Goal: Transaction & Acquisition: Book appointment/travel/reservation

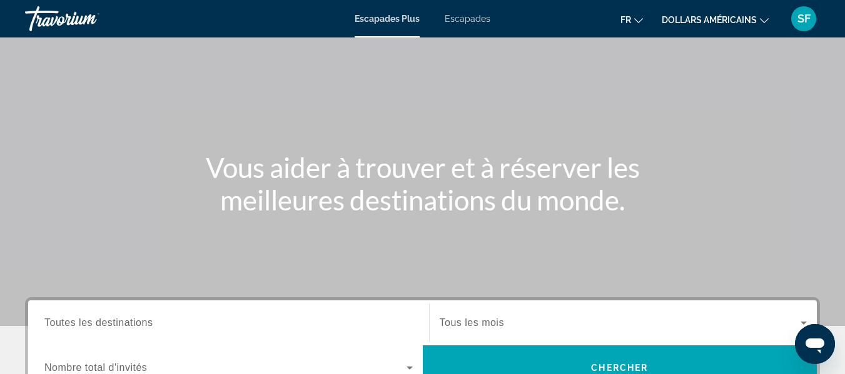
scroll to position [188, 0]
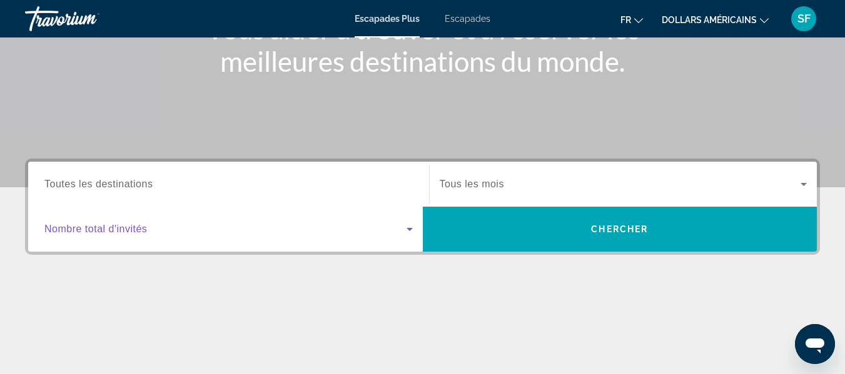
click at [412, 229] on icon "Widget de recherche" at bounding box center [409, 229] width 15 height 15
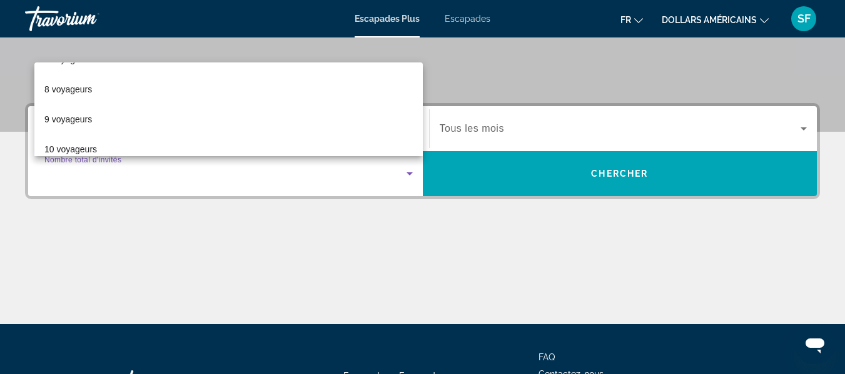
scroll to position [216, 0]
drag, startPoint x: 286, startPoint y: 264, endPoint x: 305, endPoint y: 258, distance: 20.0
click at [289, 263] on div at bounding box center [422, 187] width 845 height 374
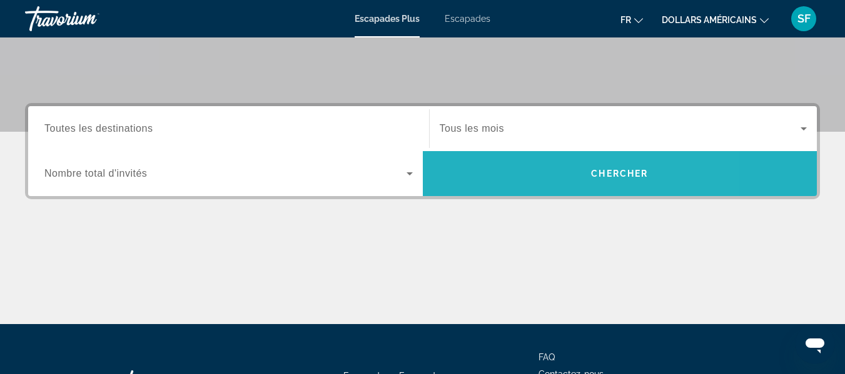
click at [634, 173] on span "Chercher" at bounding box center [619, 174] width 57 height 10
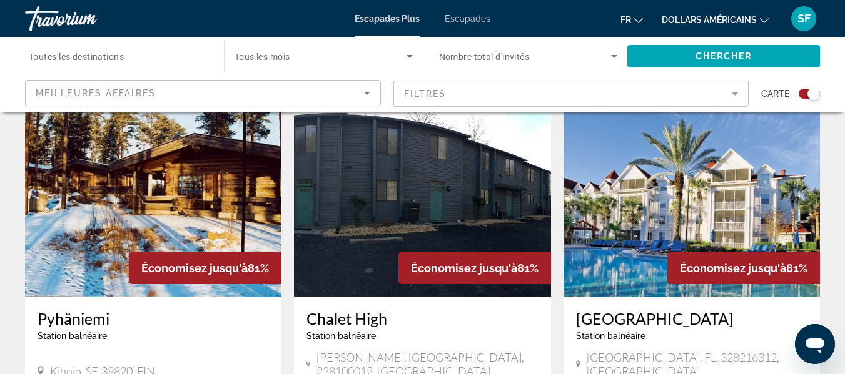
scroll to position [313, 0]
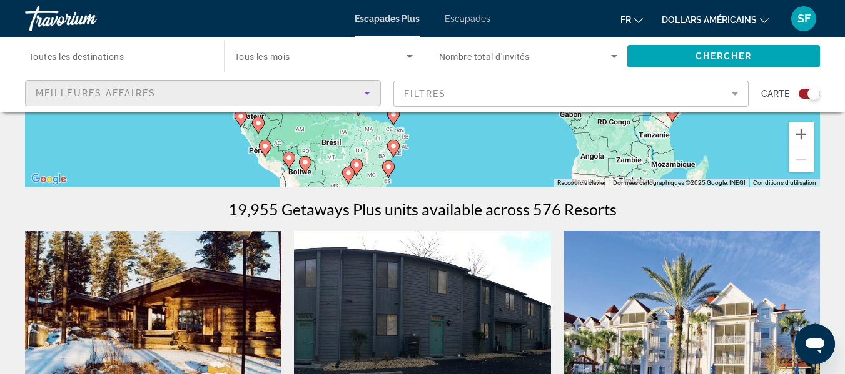
click at [366, 95] on icon "Sort by" at bounding box center [366, 93] width 15 height 15
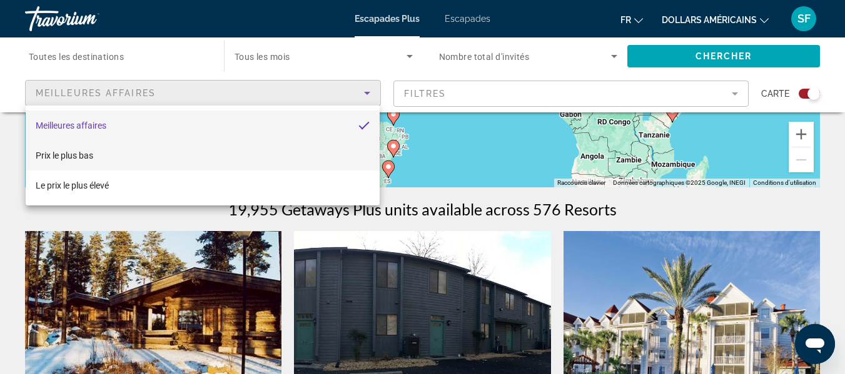
click at [224, 159] on mat-option "Prix ​​​​le plus bas" at bounding box center [203, 156] width 354 height 30
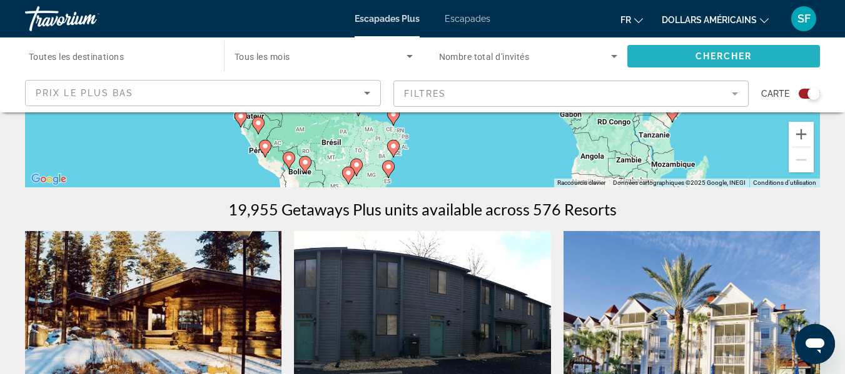
click at [731, 51] on span "Chercher" at bounding box center [723, 56] width 57 height 10
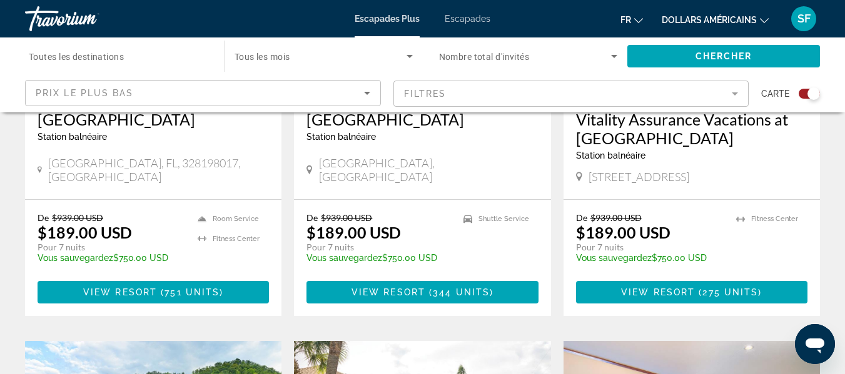
scroll to position [688, 0]
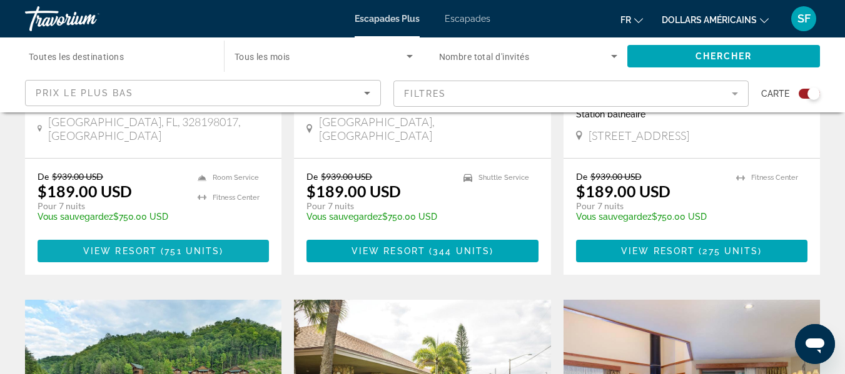
click at [181, 258] on span "Contenu principal" at bounding box center [153, 251] width 231 height 30
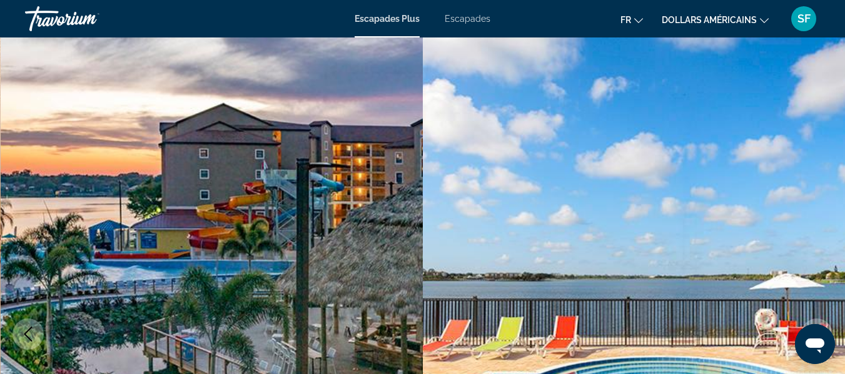
click at [829, 319] on button "Next image" at bounding box center [816, 334] width 31 height 31
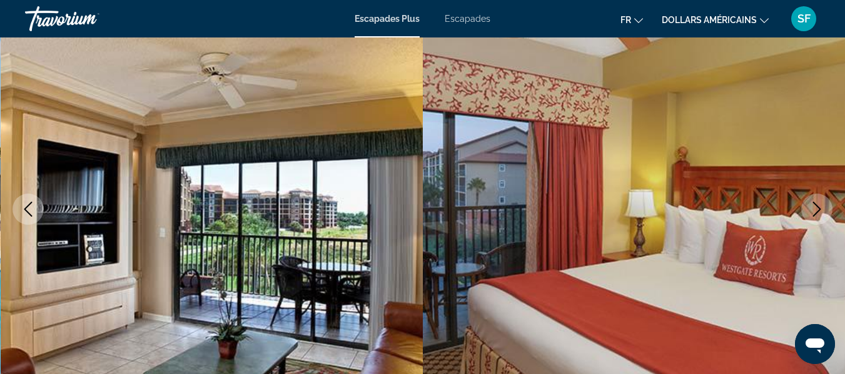
click at [821, 211] on icon "Next image" at bounding box center [816, 209] width 15 height 15
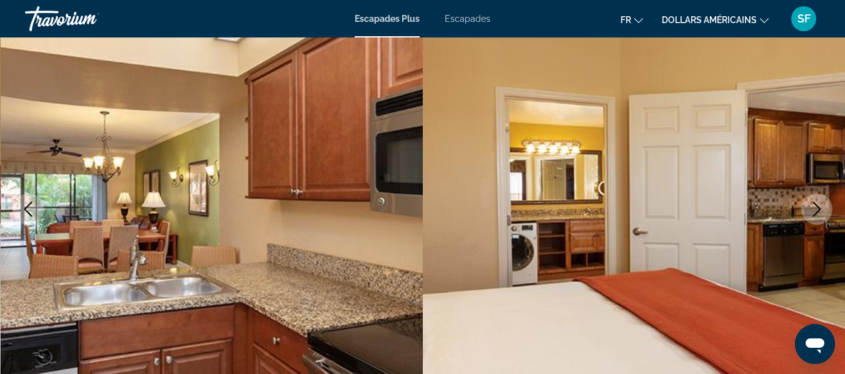
click at [820, 210] on icon "Next image" at bounding box center [817, 209] width 8 height 15
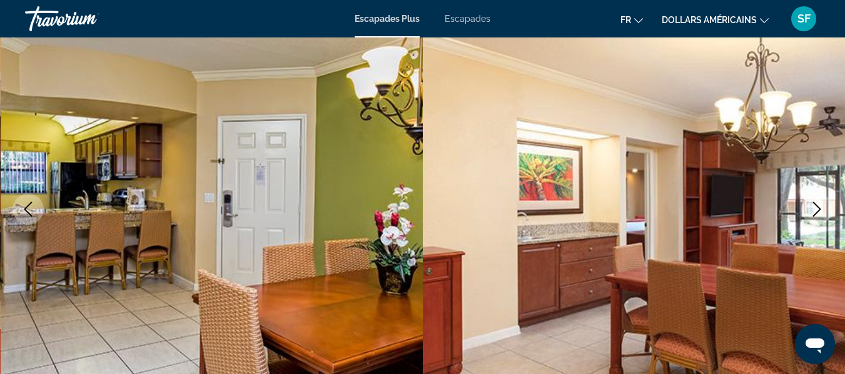
click at [820, 210] on icon "Next image" at bounding box center [817, 209] width 8 height 15
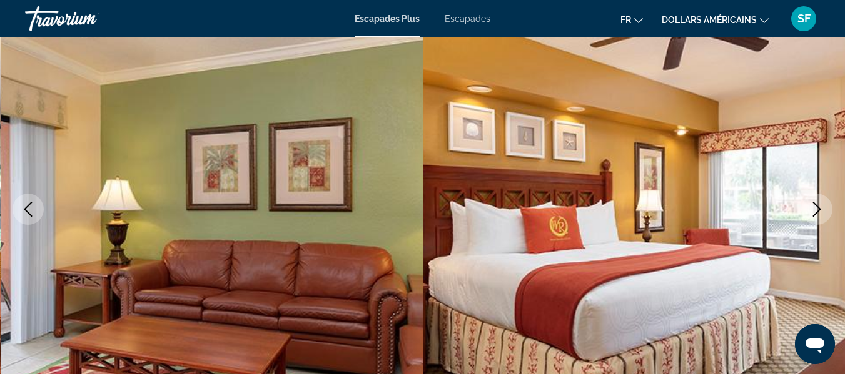
click at [820, 210] on icon "Next image" at bounding box center [817, 209] width 8 height 15
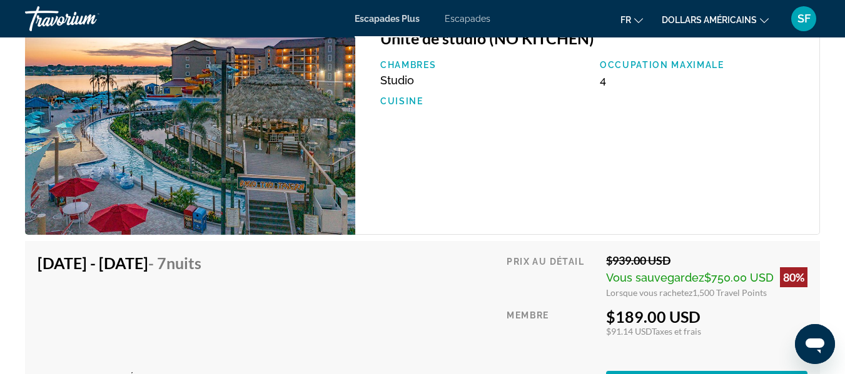
scroll to position [2126, 0]
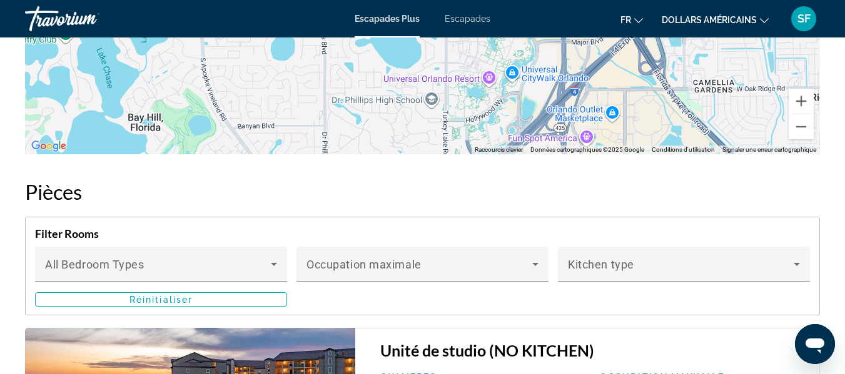
click at [473, 14] on font "Escapades" at bounding box center [468, 19] width 46 height 10
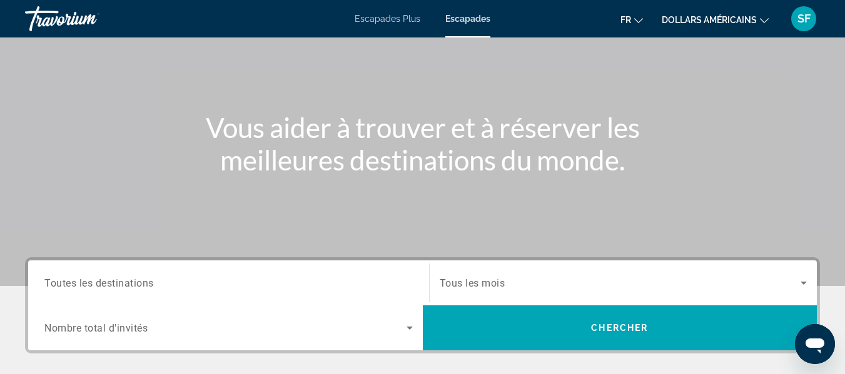
scroll to position [250, 0]
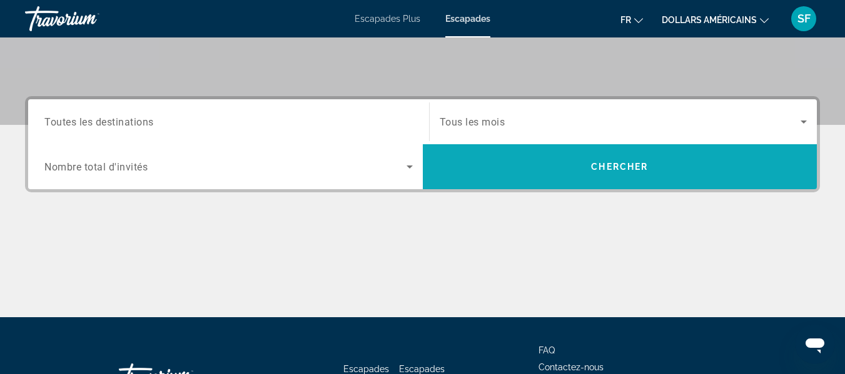
click at [594, 169] on span "Chercher" at bounding box center [619, 167] width 57 height 10
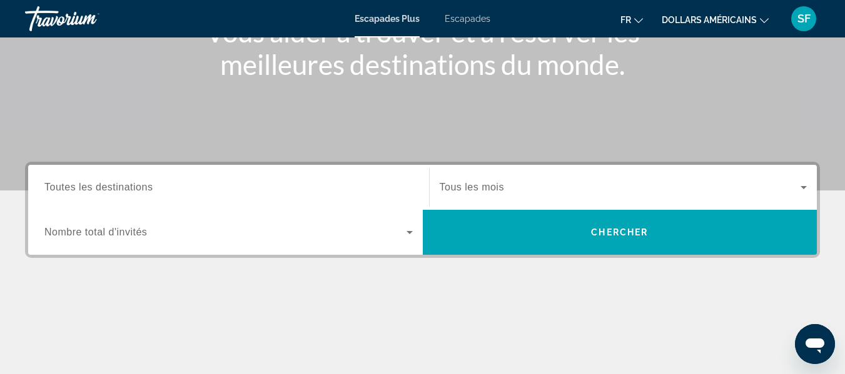
scroll to position [188, 0]
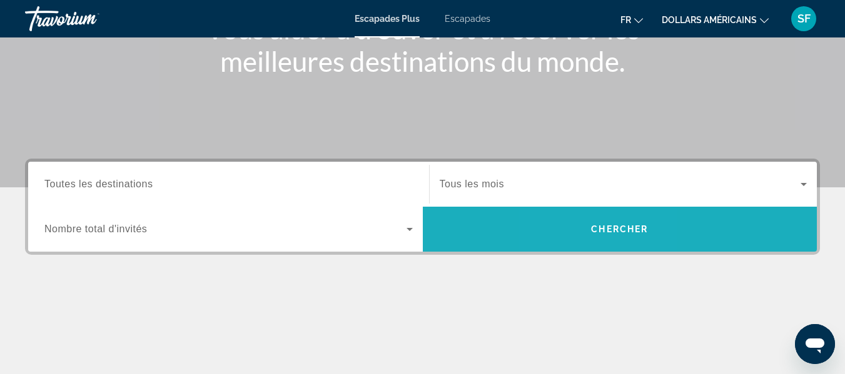
drag, startPoint x: 589, startPoint y: 239, endPoint x: 591, endPoint y: 229, distance: 10.2
click at [591, 230] on button "Chercher" at bounding box center [620, 229] width 394 height 45
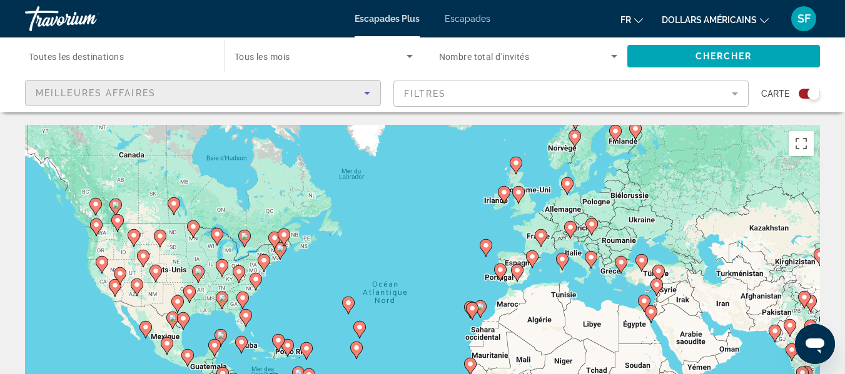
click at [366, 90] on icon "Sort by" at bounding box center [366, 93] width 15 height 15
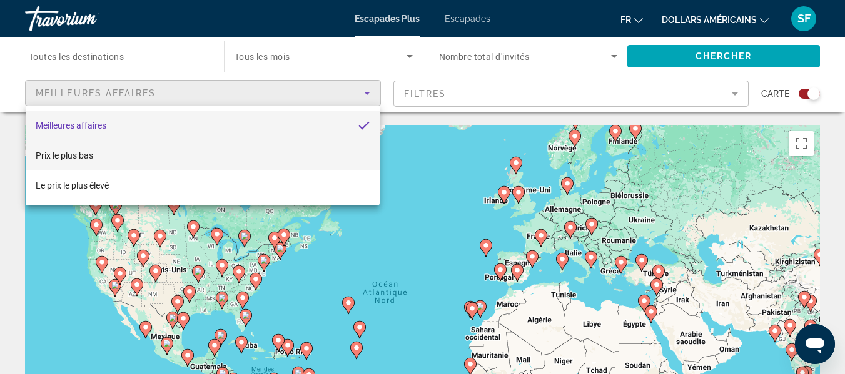
click at [241, 166] on mat-option "Prix ​​​​le plus bas" at bounding box center [203, 156] width 354 height 30
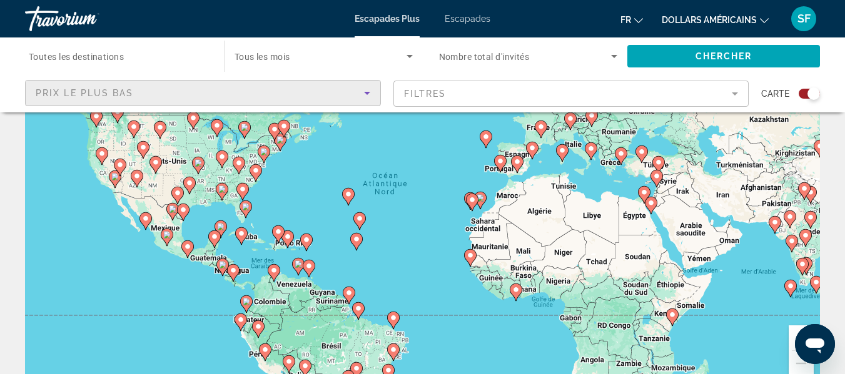
scroll to position [188, 0]
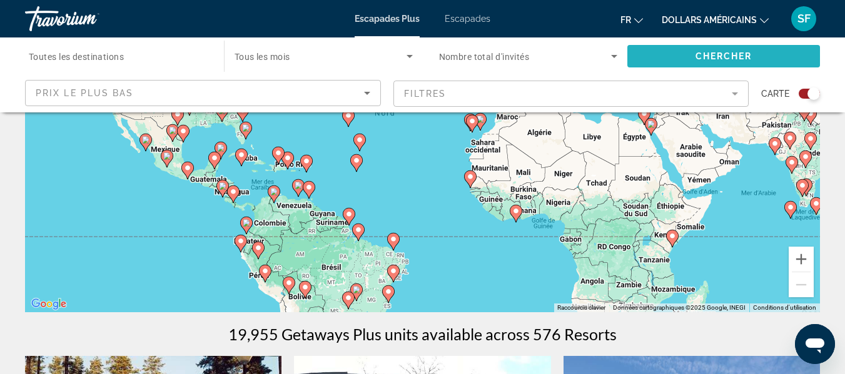
click at [733, 58] on span "Chercher" at bounding box center [723, 56] width 57 height 10
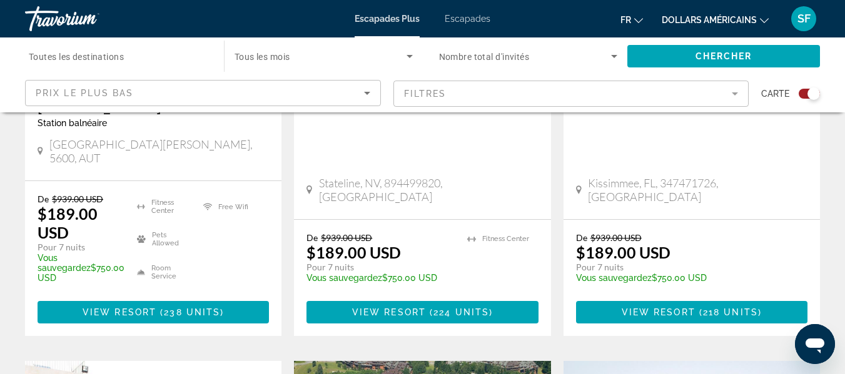
scroll to position [1500, 0]
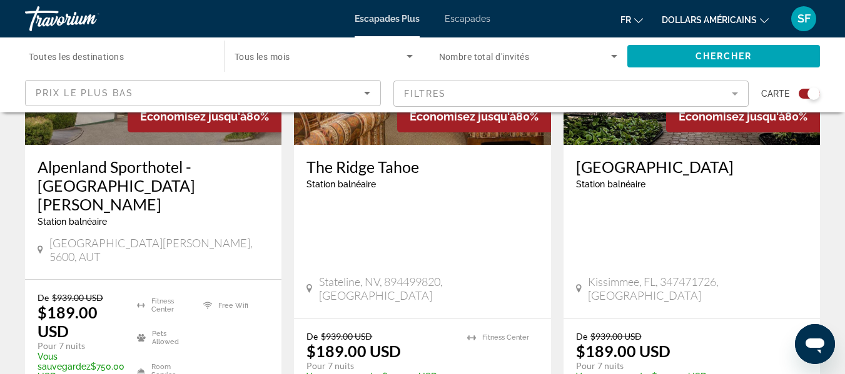
click at [140, 53] on input "Destination Toutes les destinations" at bounding box center [118, 56] width 179 height 15
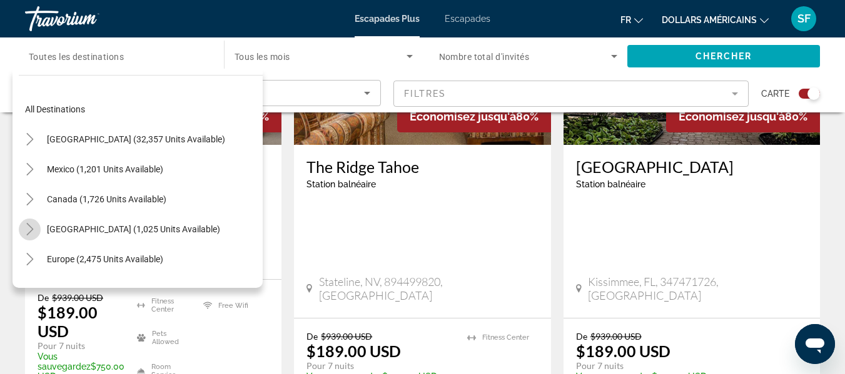
click at [29, 228] on icon "Toggle Caribbean & Atlantic Islands (1,025 units available)" at bounding box center [30, 229] width 13 height 13
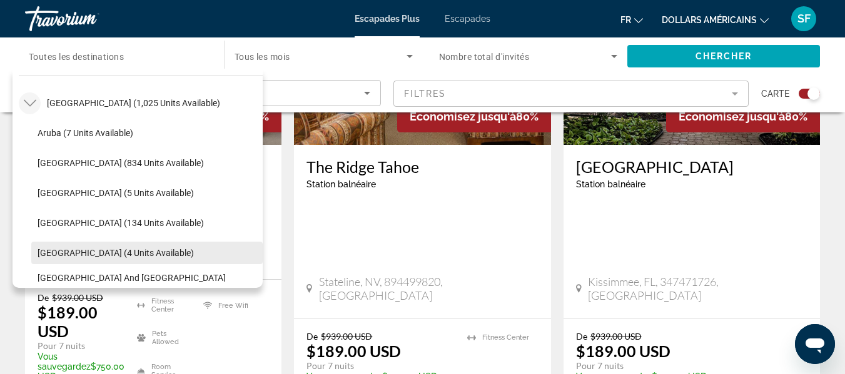
click at [73, 248] on span "[GEOGRAPHIC_DATA] (4 units available)" at bounding box center [116, 253] width 156 height 10
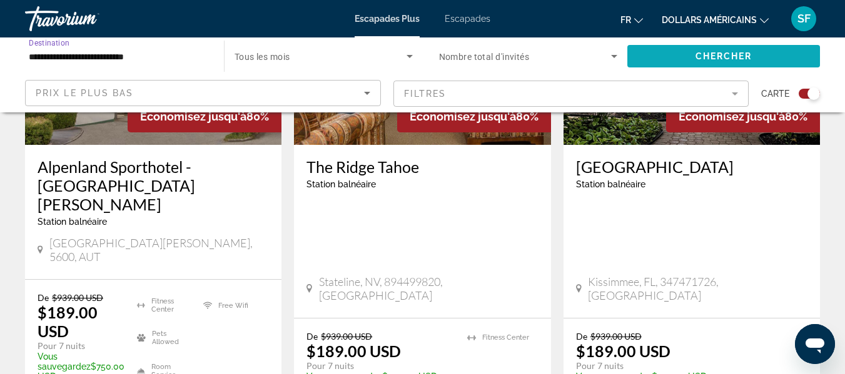
click at [671, 63] on span "Search widget" at bounding box center [723, 56] width 193 height 30
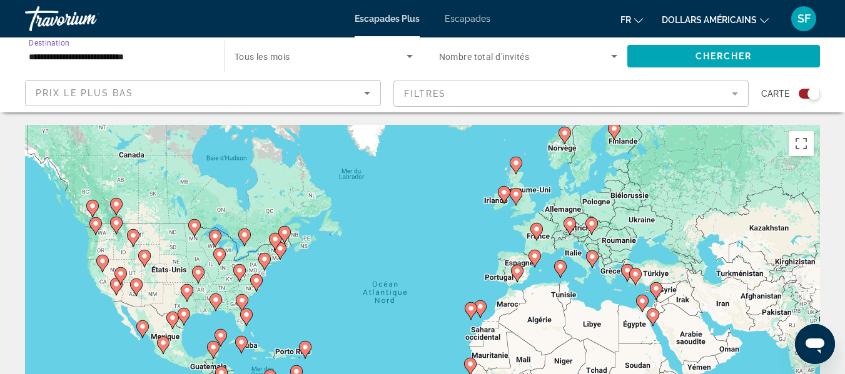
click at [119, 57] on input "**********" at bounding box center [118, 56] width 179 height 15
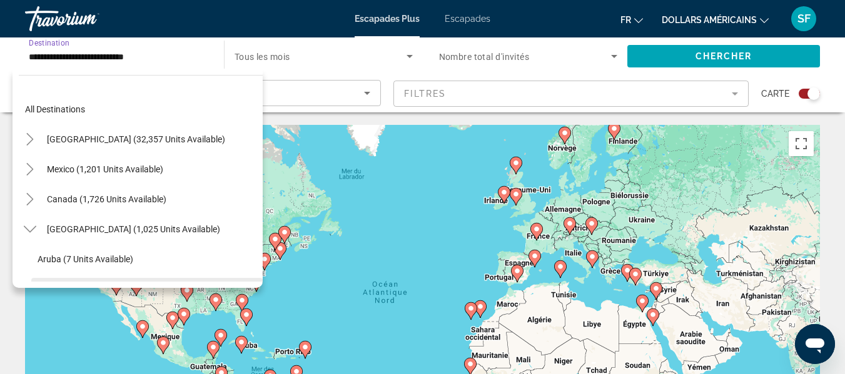
scroll to position [194, 0]
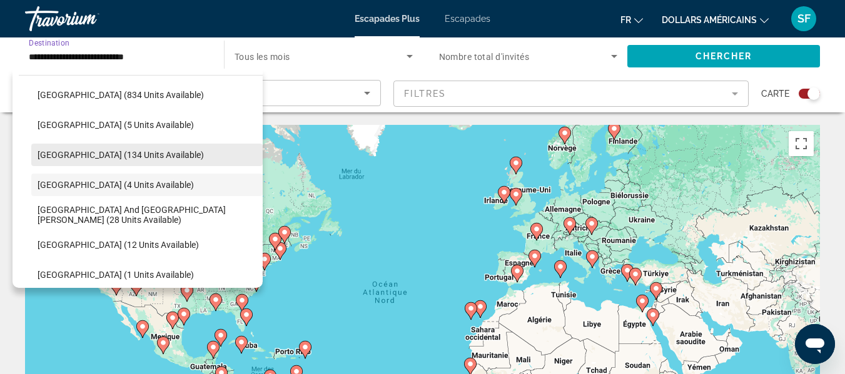
click at [73, 151] on span "[GEOGRAPHIC_DATA] (134 units available)" at bounding box center [121, 155] width 166 height 10
type input "**********"
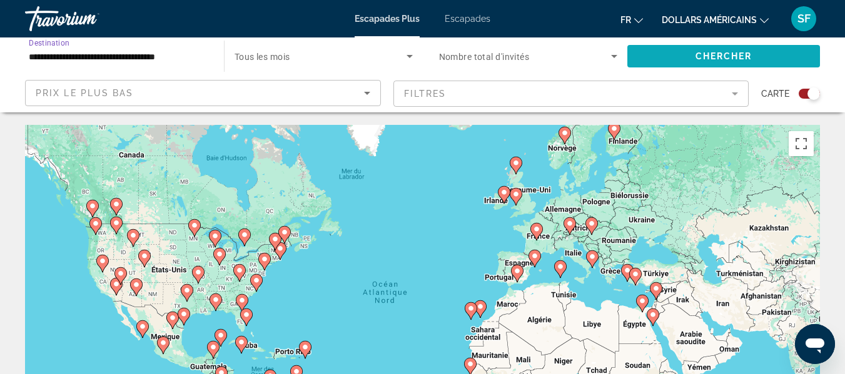
click at [708, 54] on span "Chercher" at bounding box center [723, 56] width 57 height 10
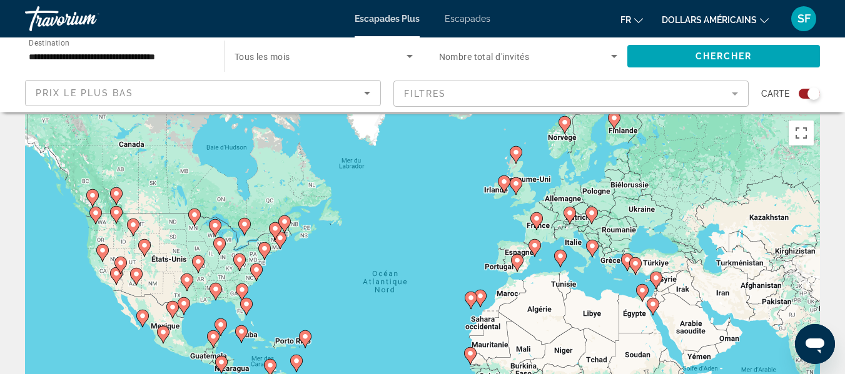
scroll to position [7, 0]
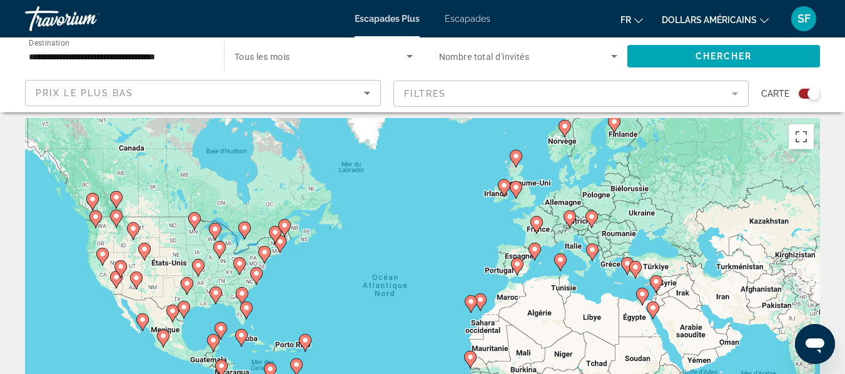
click at [460, 18] on font "Escapades" at bounding box center [468, 19] width 46 height 10
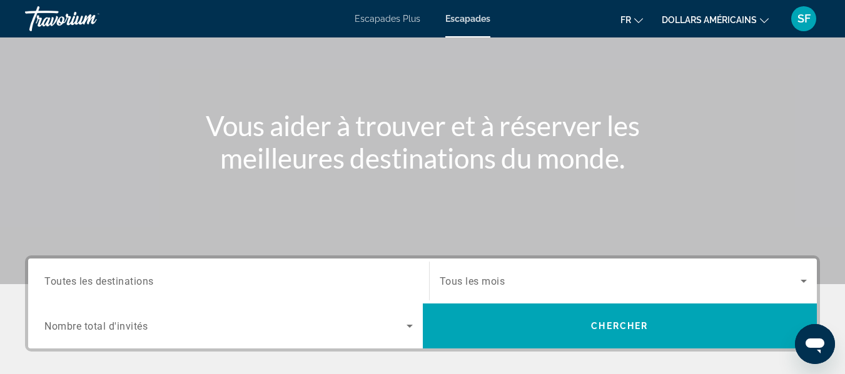
scroll to position [188, 0]
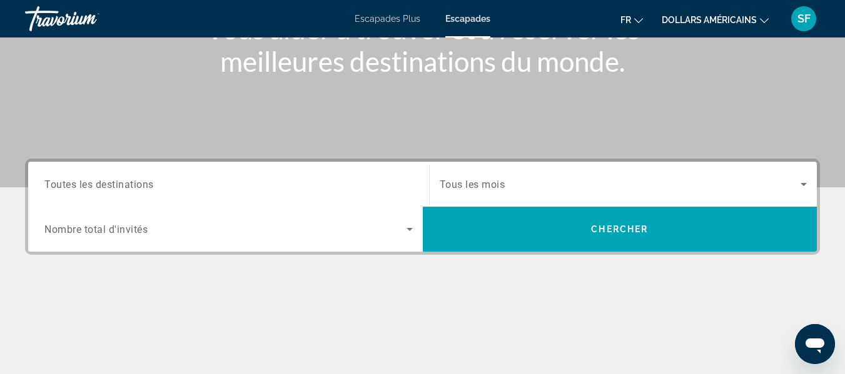
click at [200, 179] on input "Destination Toutes les destinations" at bounding box center [228, 185] width 368 height 15
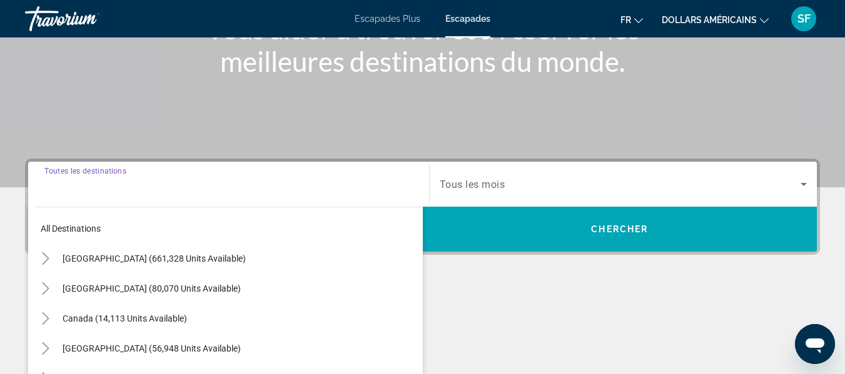
scroll to position [306, 0]
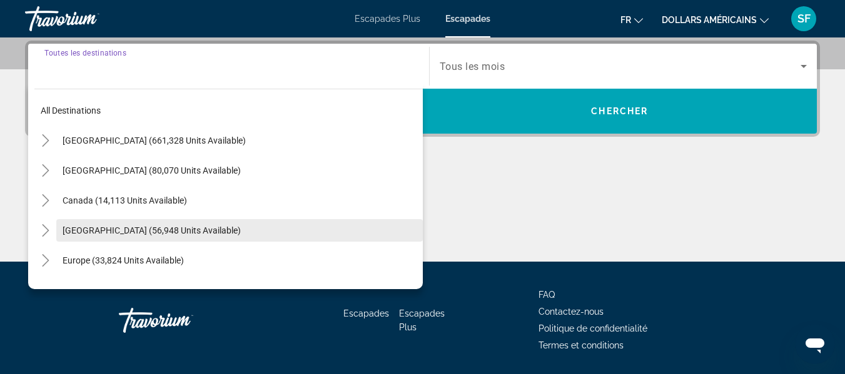
click at [77, 231] on span "[GEOGRAPHIC_DATA] (56,948 units available)" at bounding box center [152, 231] width 178 height 10
type input "**********"
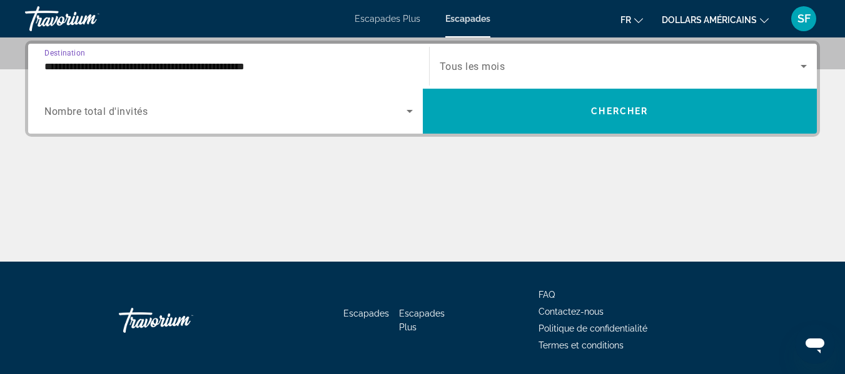
click at [411, 113] on icon "Search widget" at bounding box center [409, 111] width 15 height 15
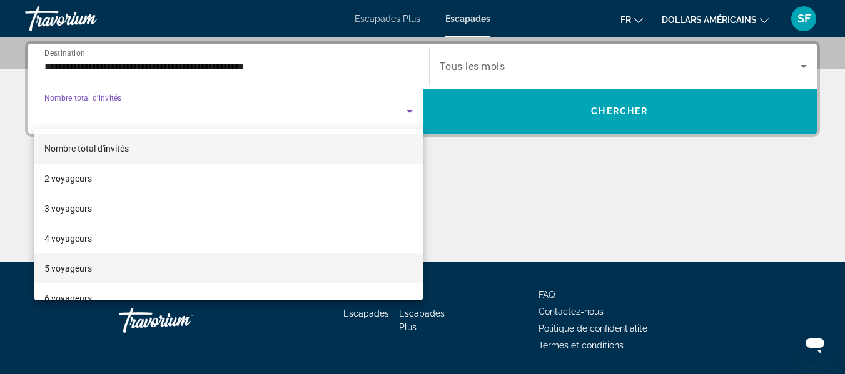
click at [313, 264] on mat-option "5 voyageurs" at bounding box center [228, 269] width 388 height 30
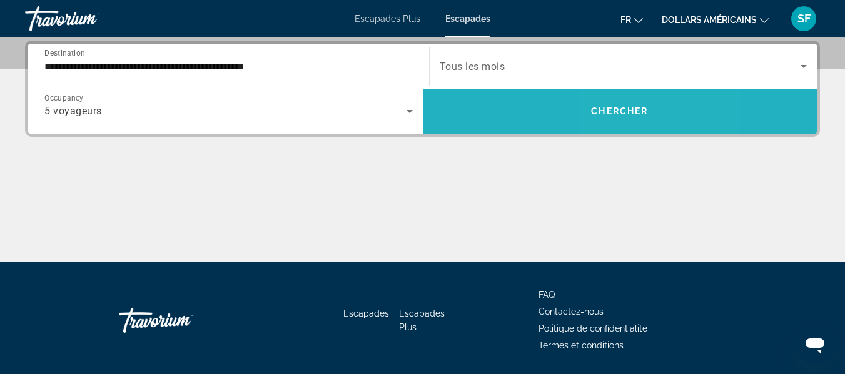
click at [659, 118] on span "Search widget" at bounding box center [620, 111] width 394 height 30
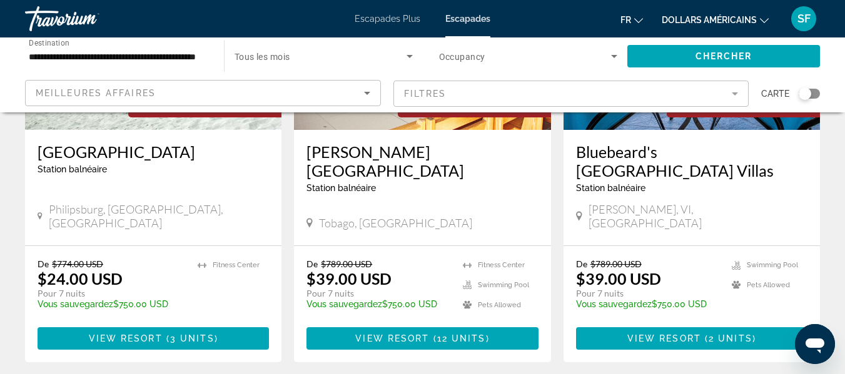
scroll to position [250, 0]
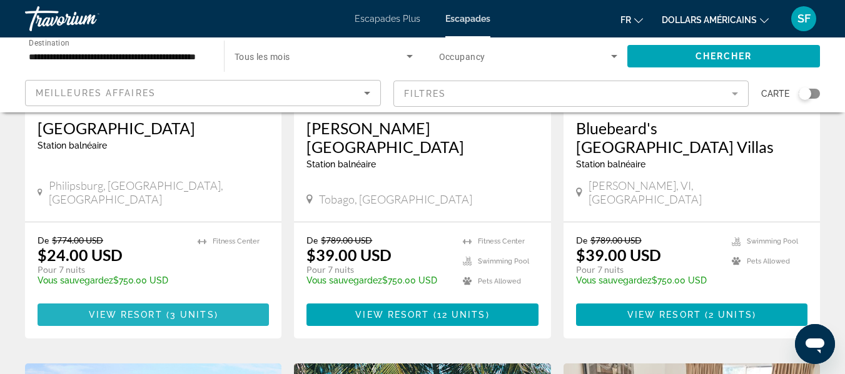
drag, startPoint x: 149, startPoint y: 277, endPoint x: 159, endPoint y: 276, distance: 10.0
click at [149, 300] on span "Contenu principal" at bounding box center [153, 315] width 231 height 30
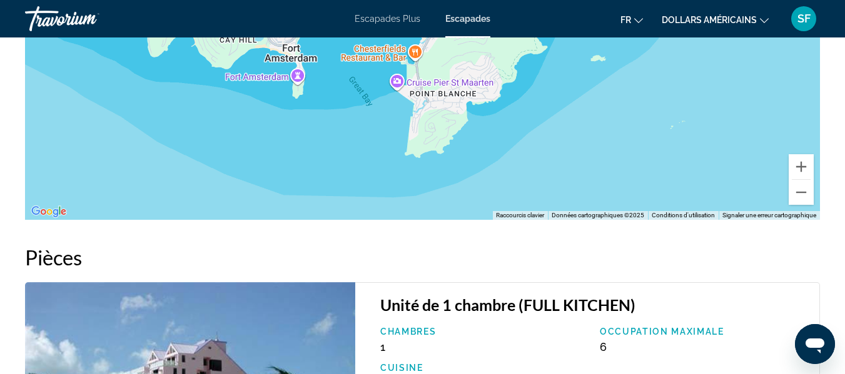
scroll to position [1813, 0]
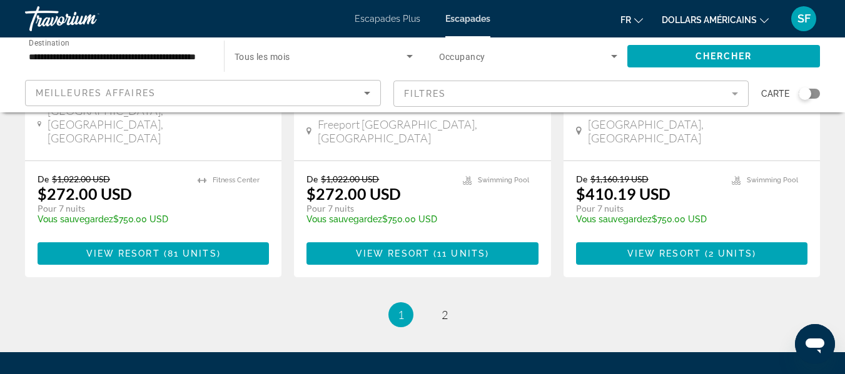
scroll to position [1688, 0]
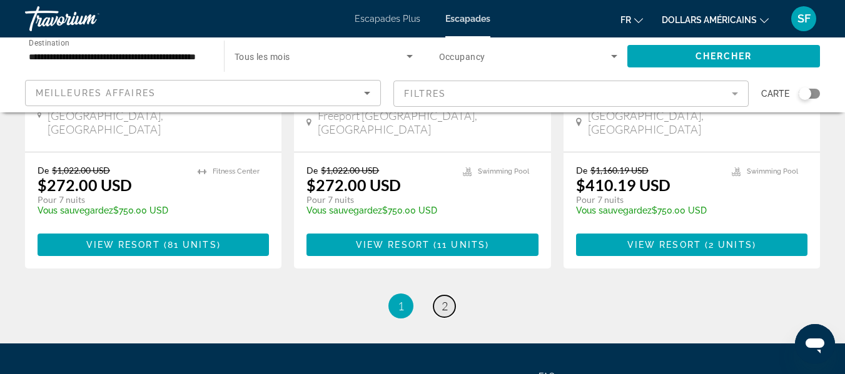
click at [446, 299] on span "2" at bounding box center [444, 306] width 6 height 14
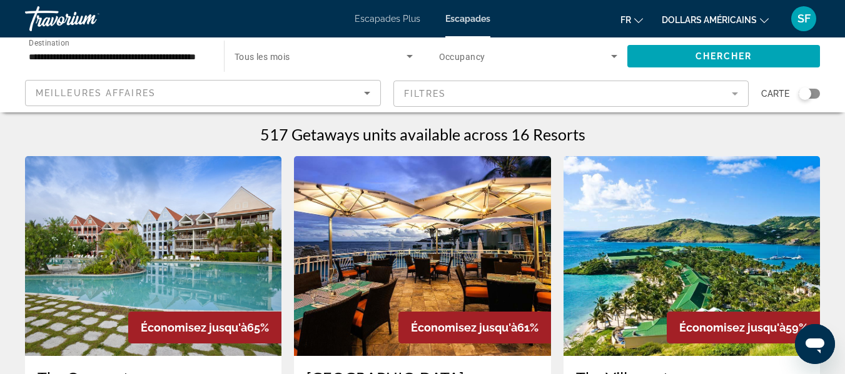
click at [213, 52] on div "**********" at bounding box center [118, 57] width 199 height 36
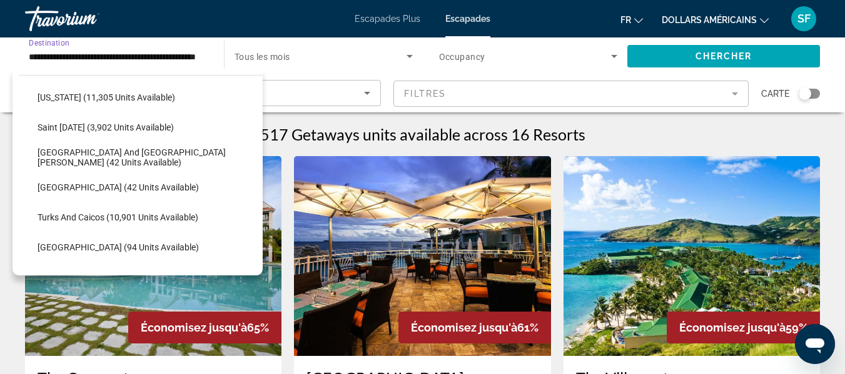
scroll to position [482, 0]
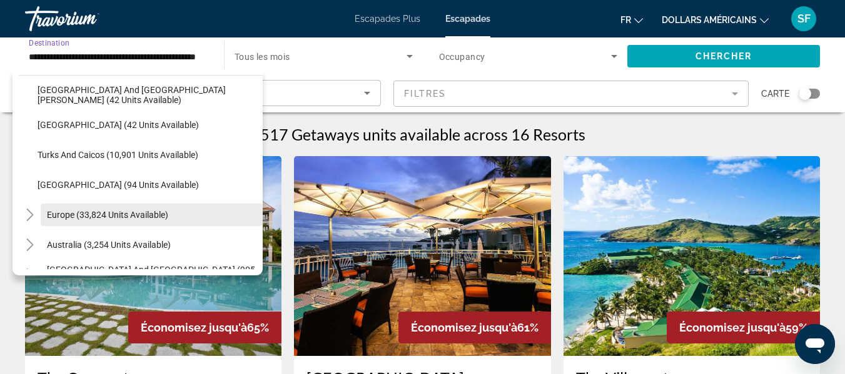
click at [68, 214] on span "Europe (33,824 units available)" at bounding box center [107, 215] width 121 height 10
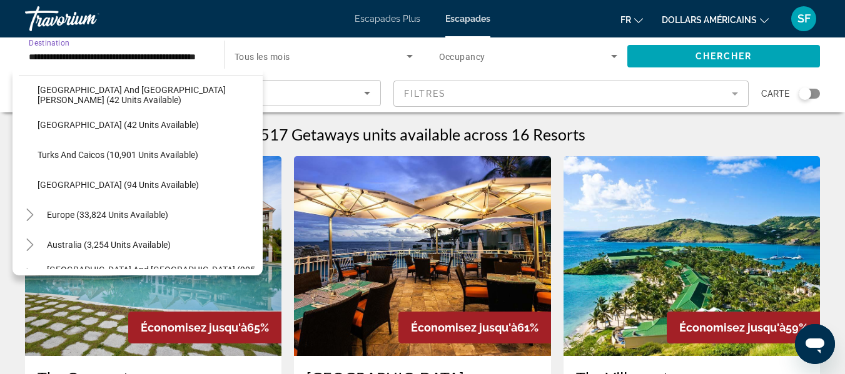
type input "**********"
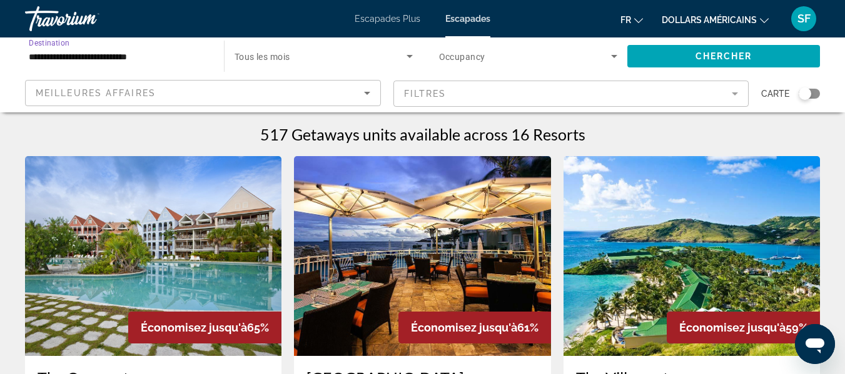
scroll to position [0, 0]
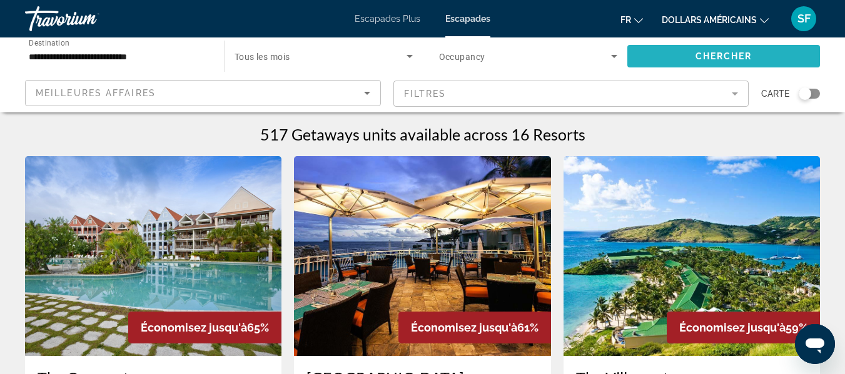
click at [676, 56] on span "Search widget" at bounding box center [723, 56] width 193 height 30
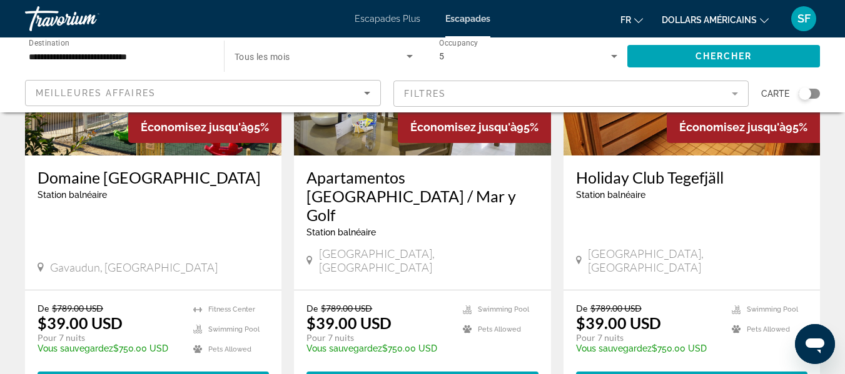
scroll to position [1554, 0]
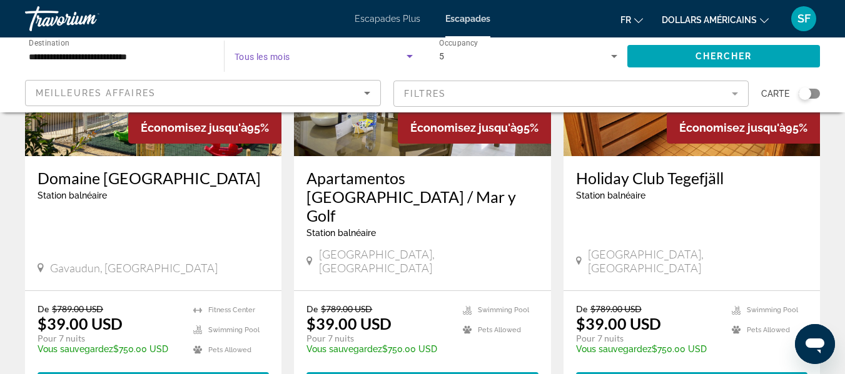
click at [408, 56] on icon "Search widget" at bounding box center [409, 56] width 6 height 3
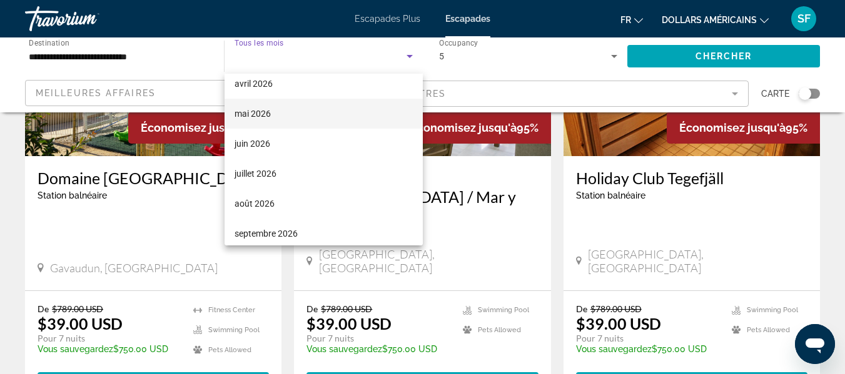
scroll to position [258, 0]
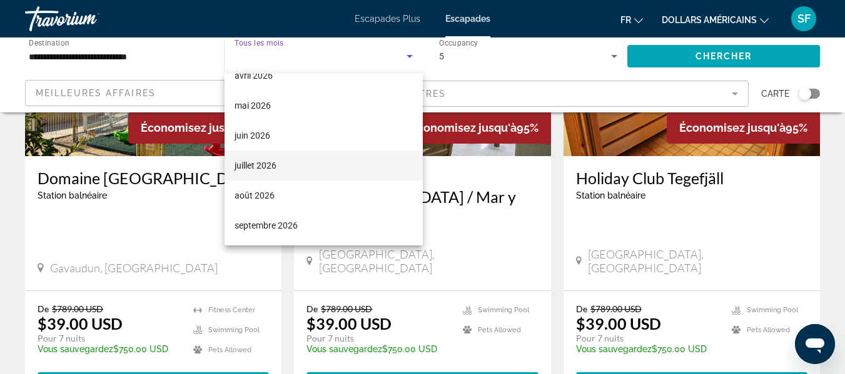
click at [281, 171] on mat-option "juillet 2026" at bounding box center [323, 166] width 198 height 30
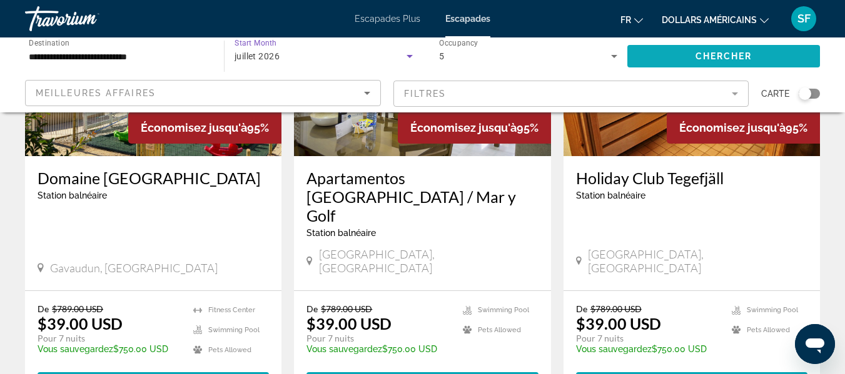
click at [673, 51] on span "Search widget" at bounding box center [723, 56] width 193 height 30
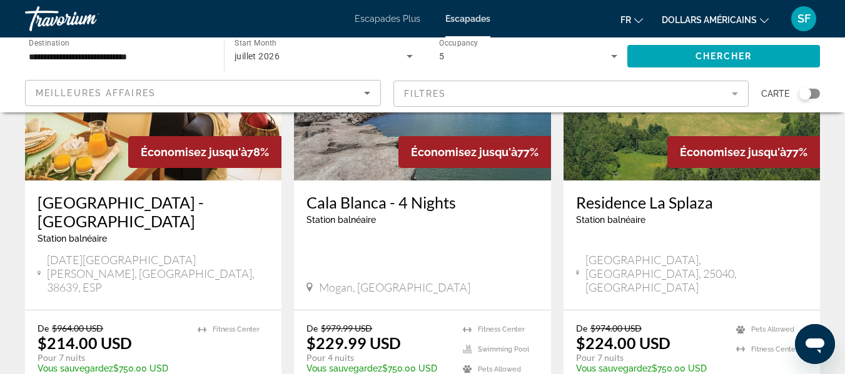
scroll to position [188, 0]
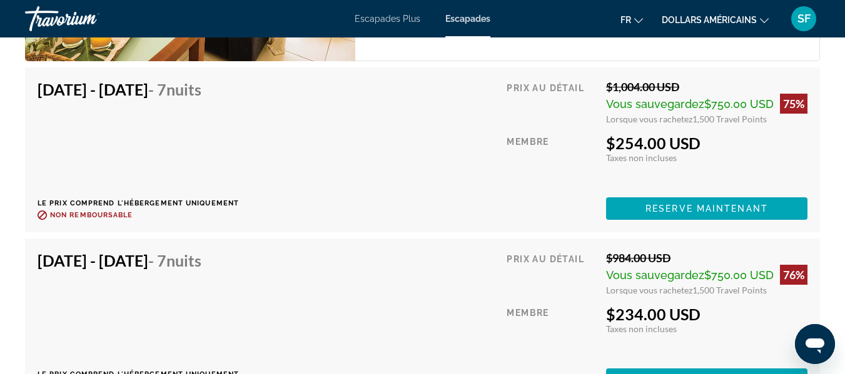
scroll to position [2563, 0]
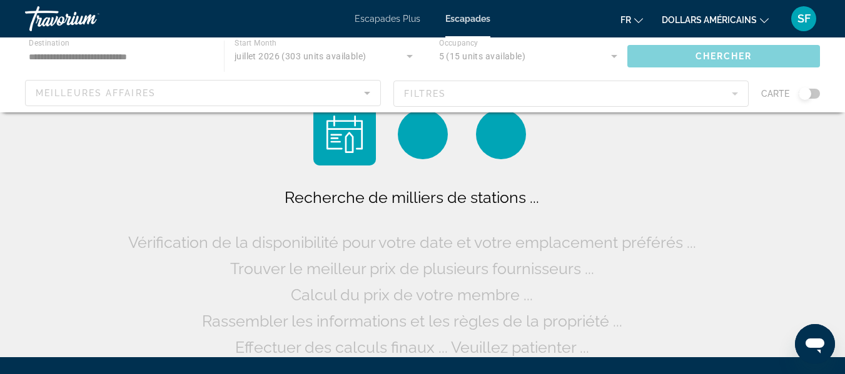
click at [153, 53] on div "Contenu principal" at bounding box center [422, 75] width 845 height 75
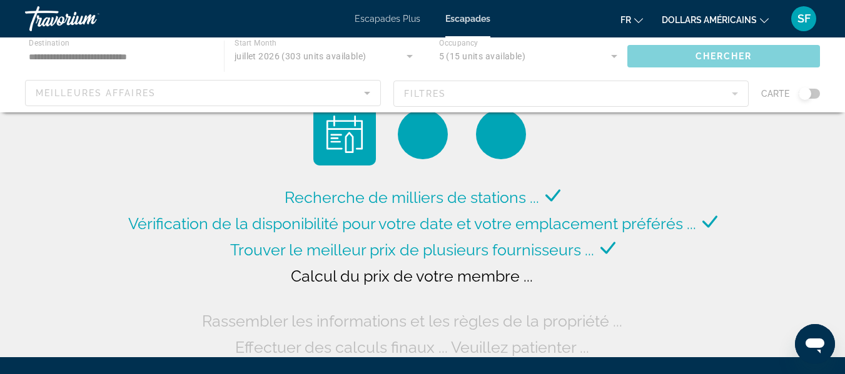
drag, startPoint x: 61, startPoint y: 51, endPoint x: 248, endPoint y: 73, distance: 188.8
click at [96, 54] on div "Contenu principal" at bounding box center [422, 75] width 845 height 75
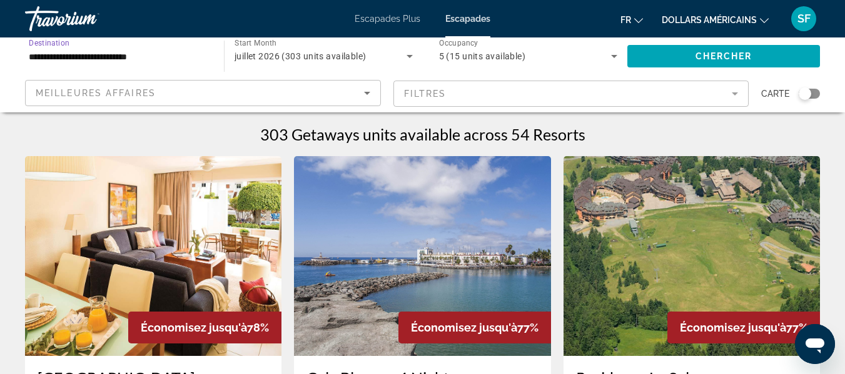
drag, startPoint x: 141, startPoint y: 58, endPoint x: 3, endPoint y: 45, distance: 139.4
click at [3, 45] on div "**********" at bounding box center [422, 75] width 845 height 75
click at [171, 63] on input "**********" at bounding box center [118, 56] width 179 height 15
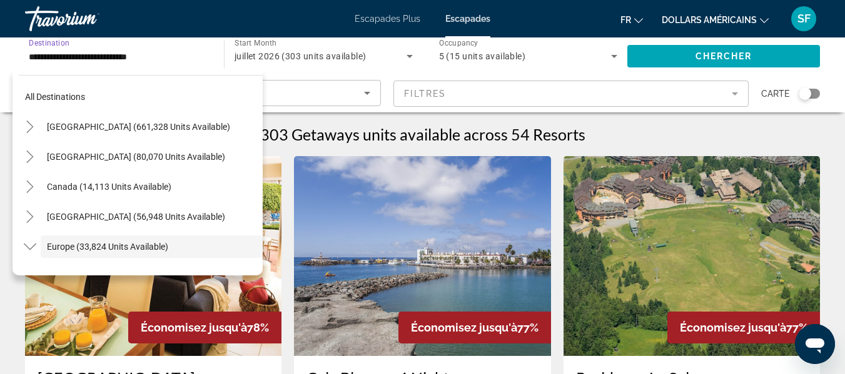
scroll to position [74, 0]
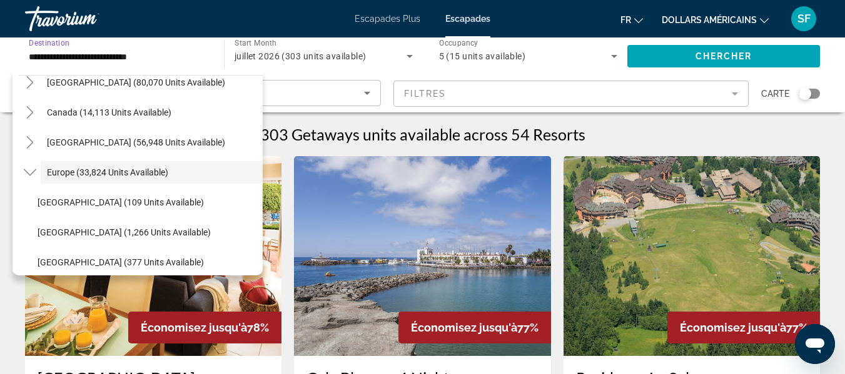
click at [171, 63] on input "**********" at bounding box center [118, 56] width 179 height 15
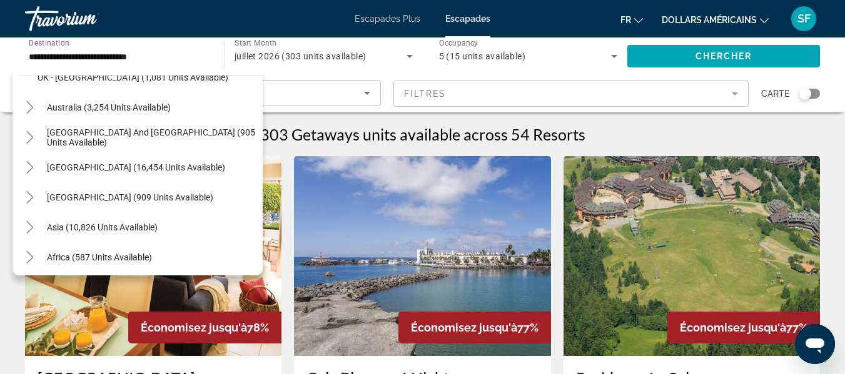
scroll to position [950, 0]
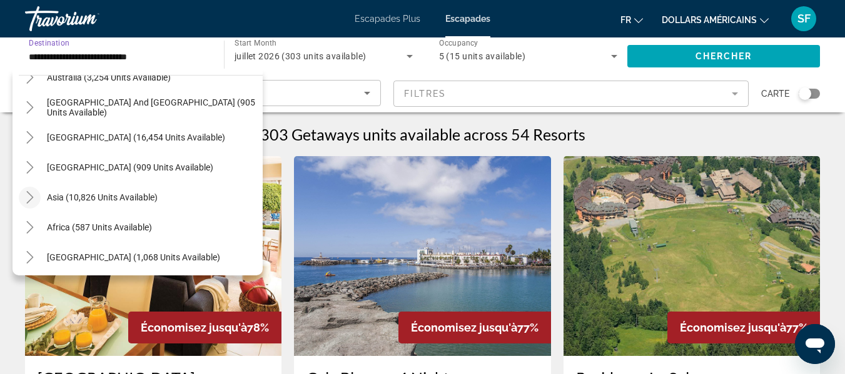
click at [31, 196] on icon "Toggle Asia (10,826 units available)" at bounding box center [30, 197] width 13 height 13
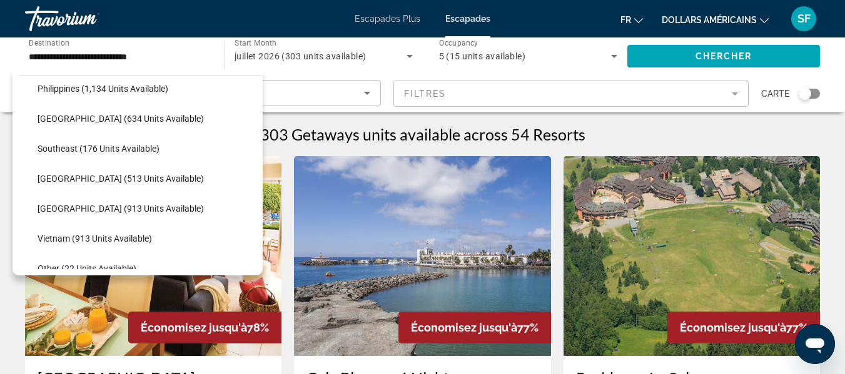
scroll to position [1307, 0]
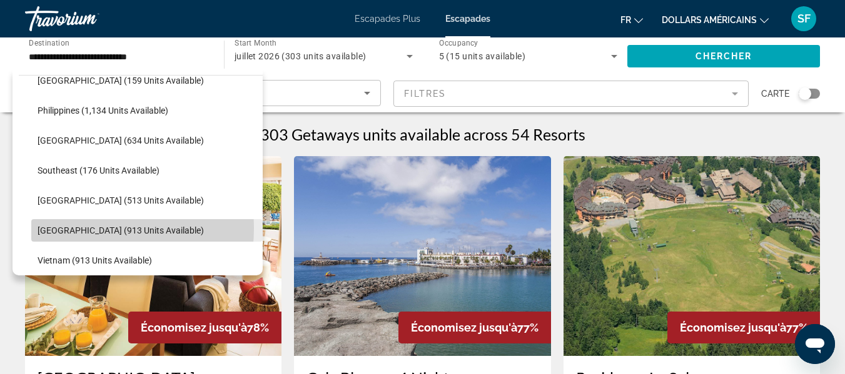
click at [59, 228] on span "[GEOGRAPHIC_DATA] (913 units available)" at bounding box center [121, 231] width 166 height 10
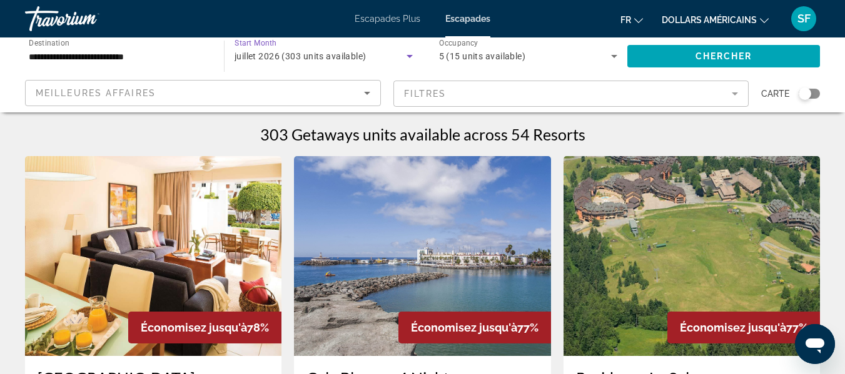
click at [406, 54] on icon "Search widget" at bounding box center [409, 56] width 15 height 15
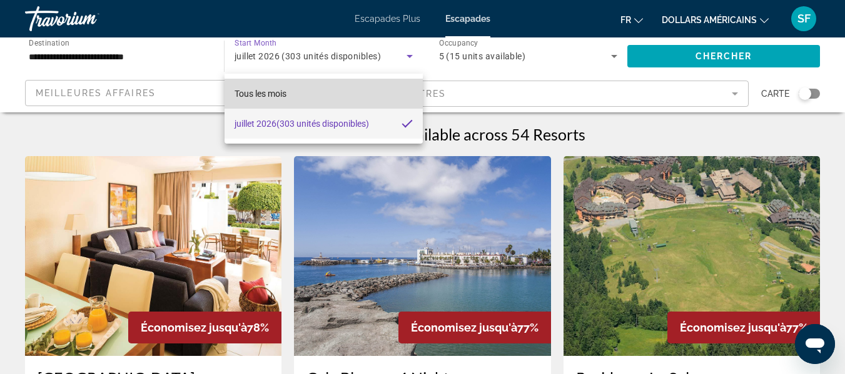
click at [368, 88] on mat-option "Tous les mois" at bounding box center [323, 94] width 198 height 30
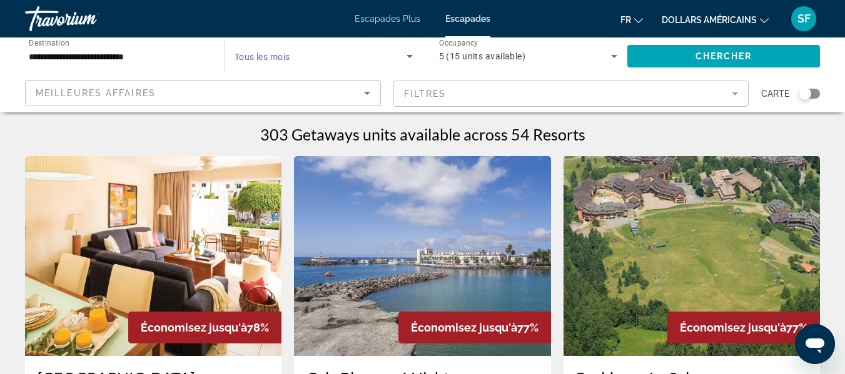
click at [615, 53] on icon "Search widget" at bounding box center [613, 56] width 15 height 15
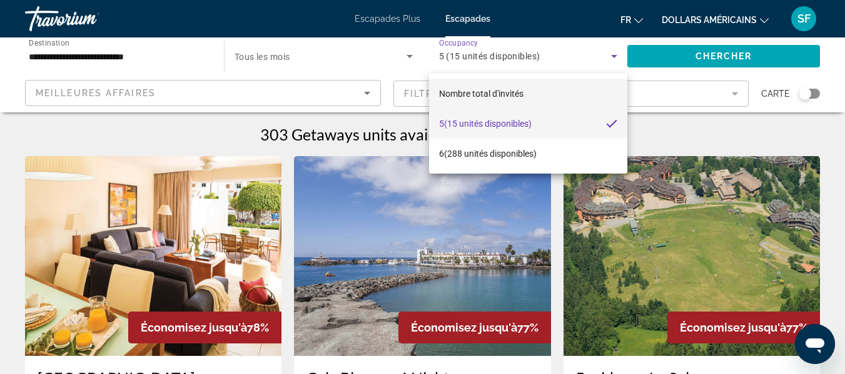
click at [545, 96] on mat-option "Nombre total d'invités" at bounding box center [528, 94] width 199 height 30
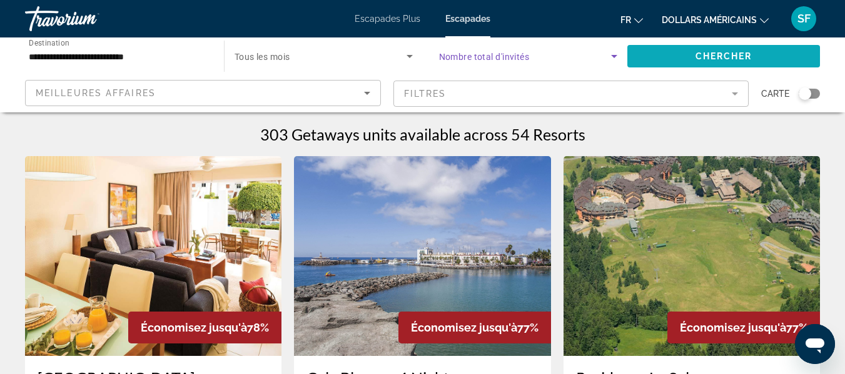
click at [692, 54] on span "Search widget" at bounding box center [723, 56] width 193 height 30
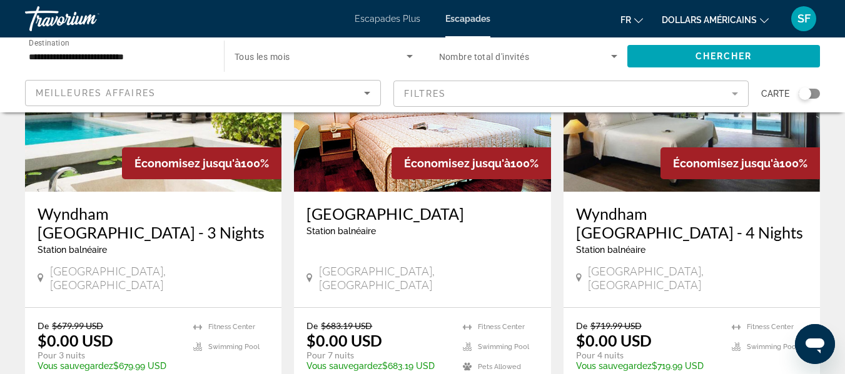
scroll to position [125, 0]
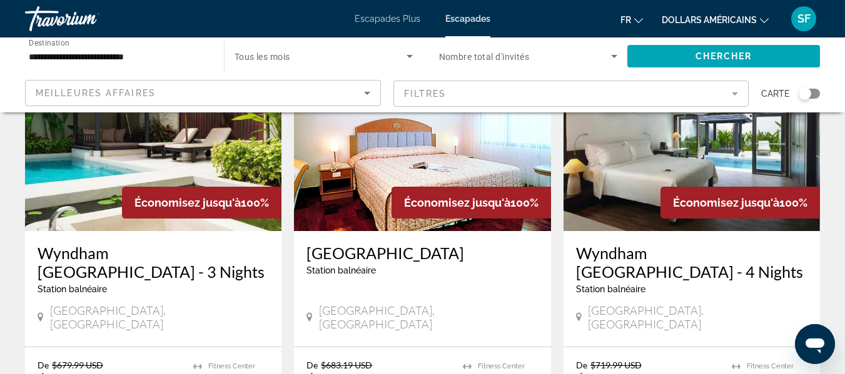
click at [733, 95] on mat-form-field "Filtres" at bounding box center [571, 94] width 356 height 26
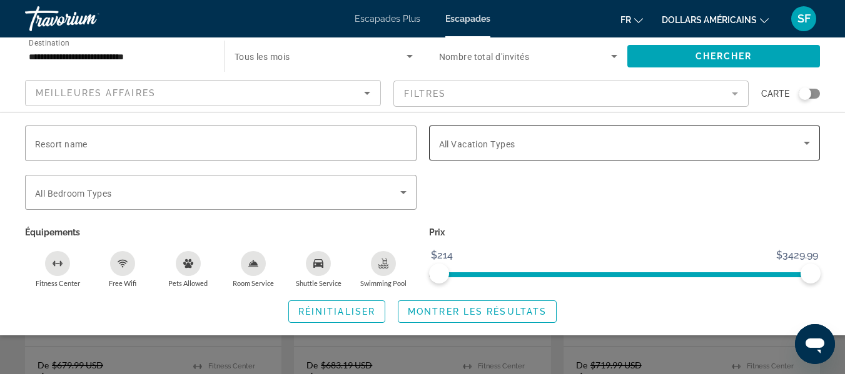
click at [805, 143] on icon "Search widget" at bounding box center [806, 143] width 6 height 3
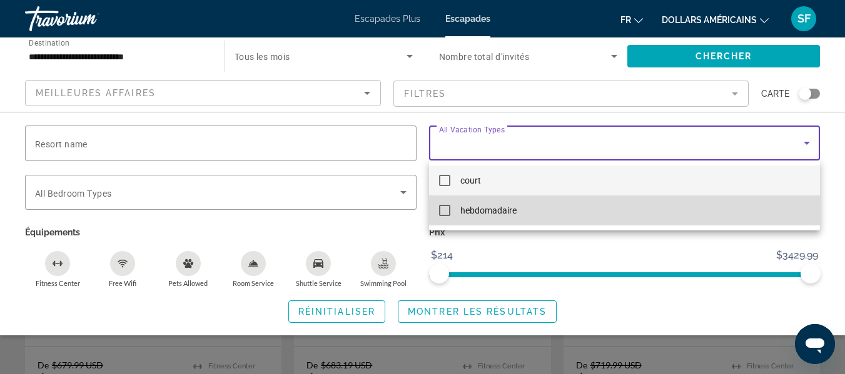
click at [446, 210] on mat-pseudo-checkbox at bounding box center [444, 210] width 11 height 11
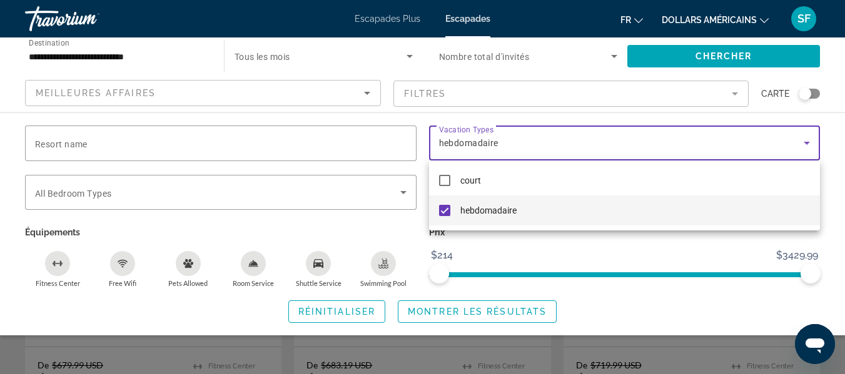
click at [742, 151] on div at bounding box center [422, 187] width 845 height 374
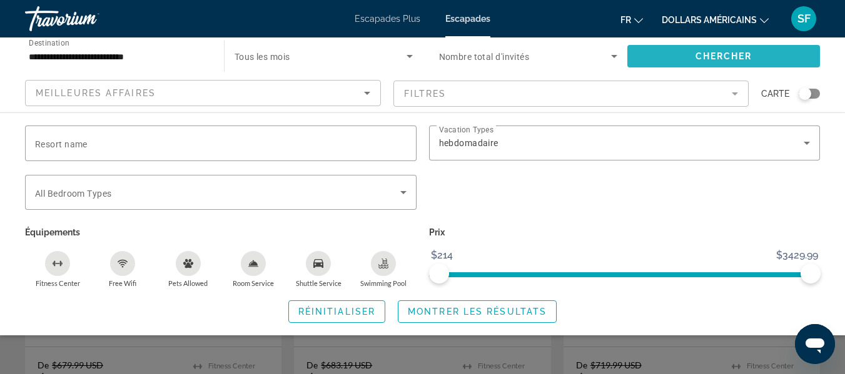
click at [742, 57] on span "Chercher" at bounding box center [723, 56] width 57 height 10
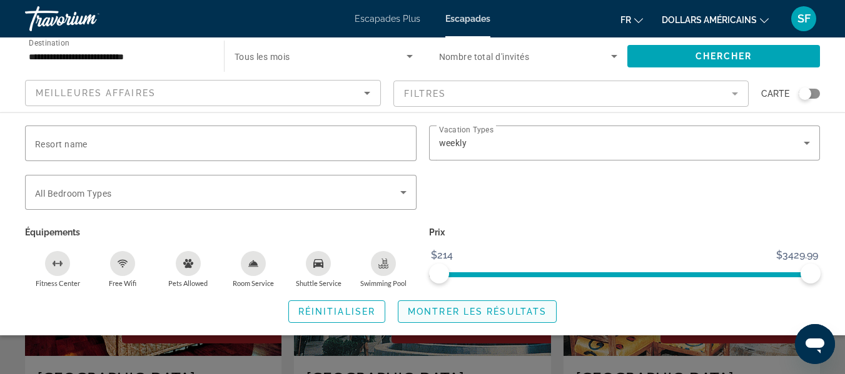
drag, startPoint x: 490, startPoint y: 316, endPoint x: 503, endPoint y: 316, distance: 12.5
click at [491, 316] on span "Montrer les résultats" at bounding box center [477, 312] width 139 height 10
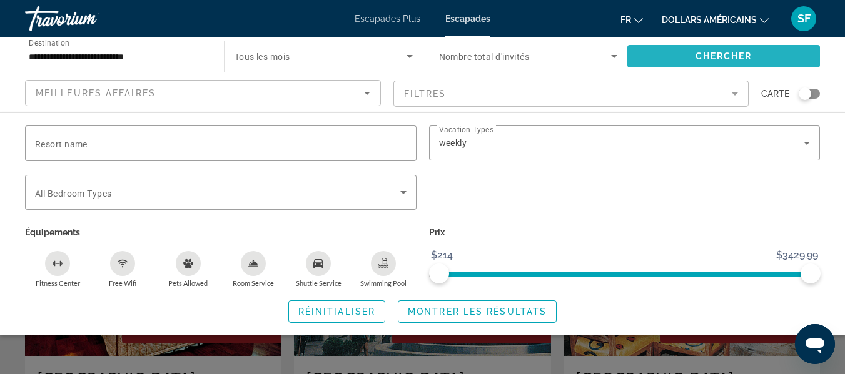
click at [723, 52] on span "Chercher" at bounding box center [723, 56] width 57 height 10
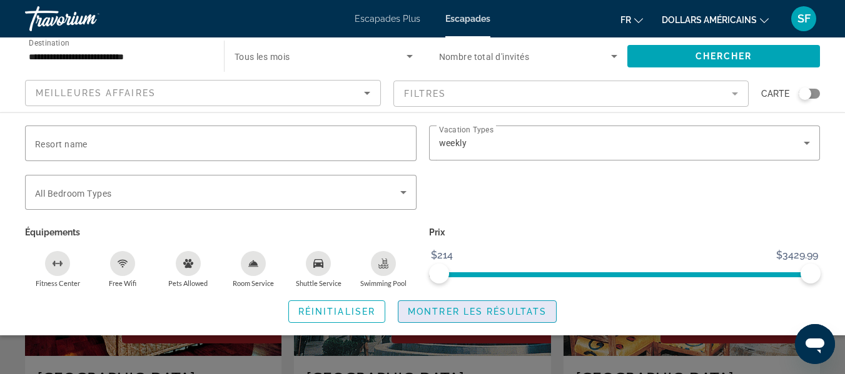
click at [506, 310] on span "Montrer les résultats" at bounding box center [477, 312] width 139 height 10
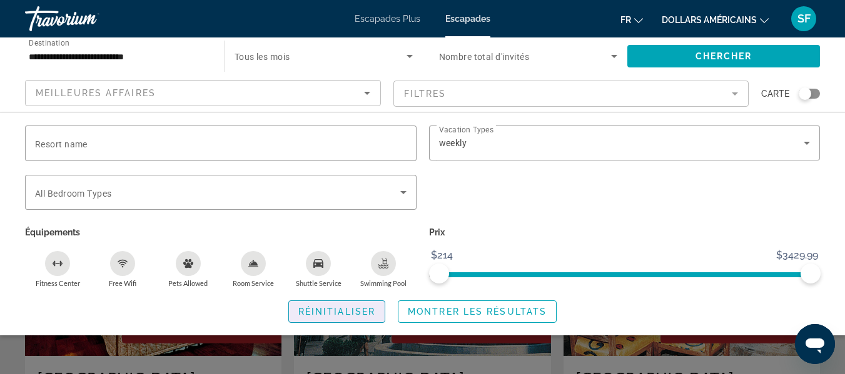
click at [337, 311] on span "Réinitialiser" at bounding box center [336, 312] width 77 height 10
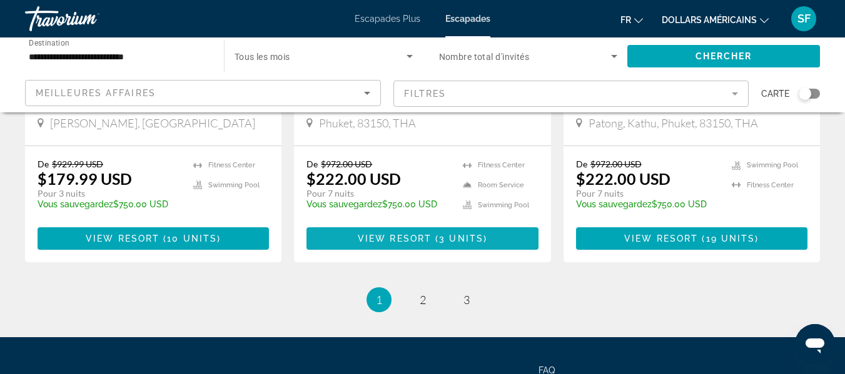
scroll to position [1723, 0]
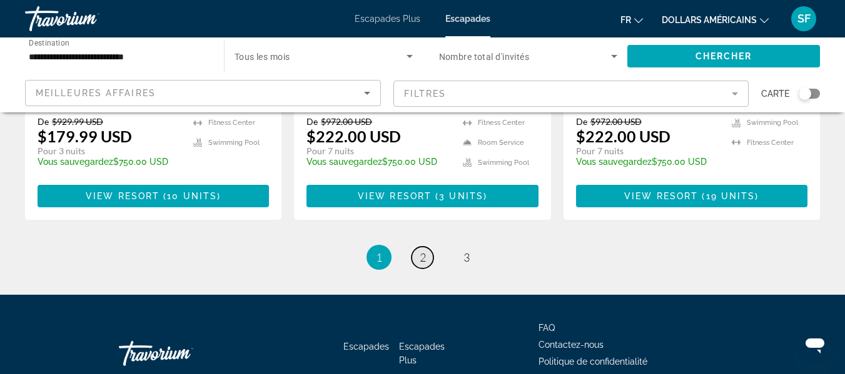
click at [426, 247] on link "page 2" at bounding box center [422, 258] width 22 height 22
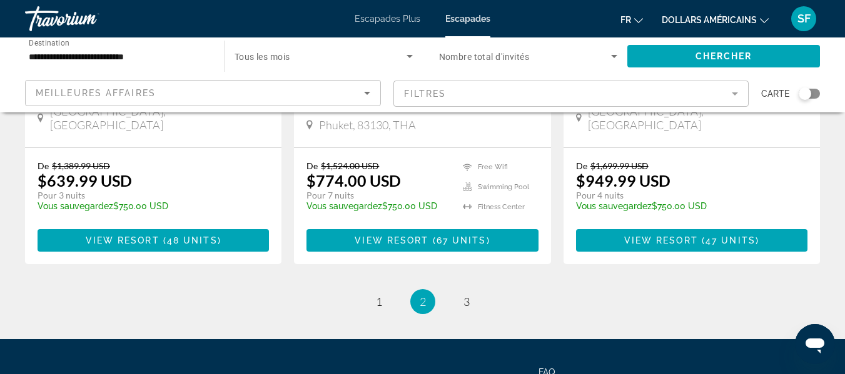
scroll to position [1625, 0]
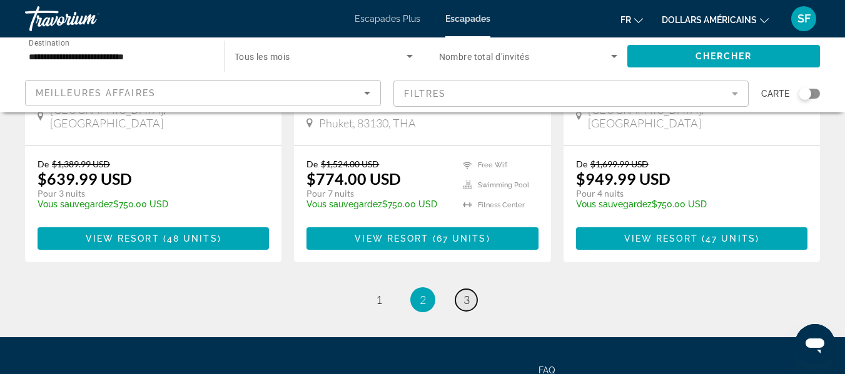
click at [468, 293] on span "3" at bounding box center [466, 300] width 6 height 14
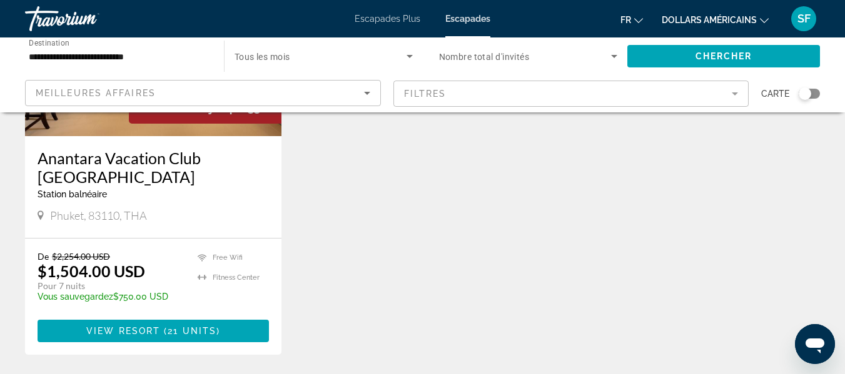
scroll to position [250, 0]
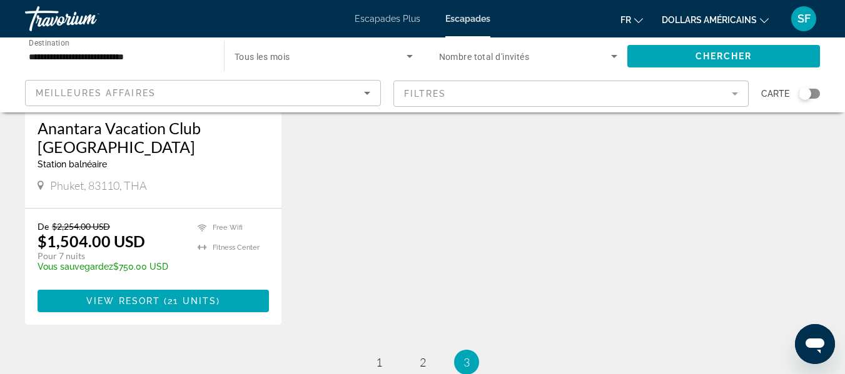
click at [173, 59] on input "**********" at bounding box center [118, 56] width 179 height 15
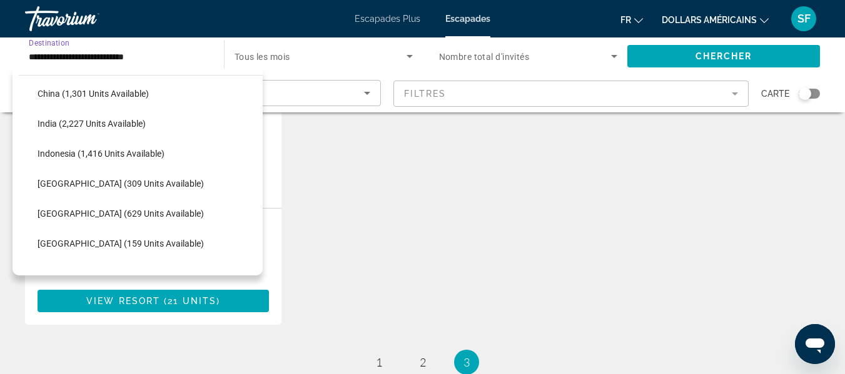
scroll to position [364, 0]
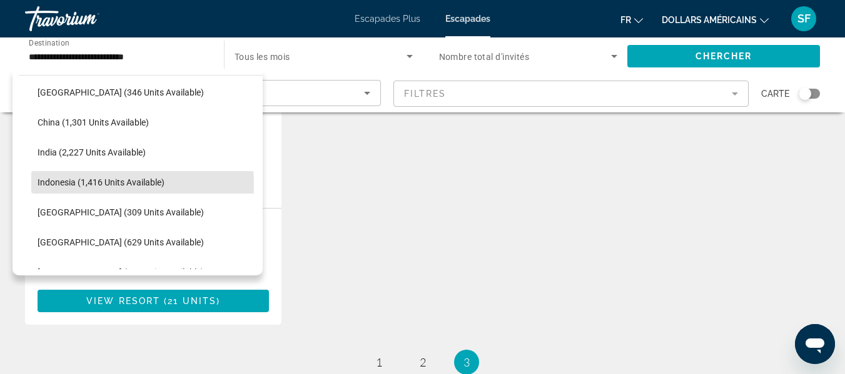
click at [81, 186] on span "Indonesia (1,416 units available)" at bounding box center [101, 183] width 127 height 10
type input "**********"
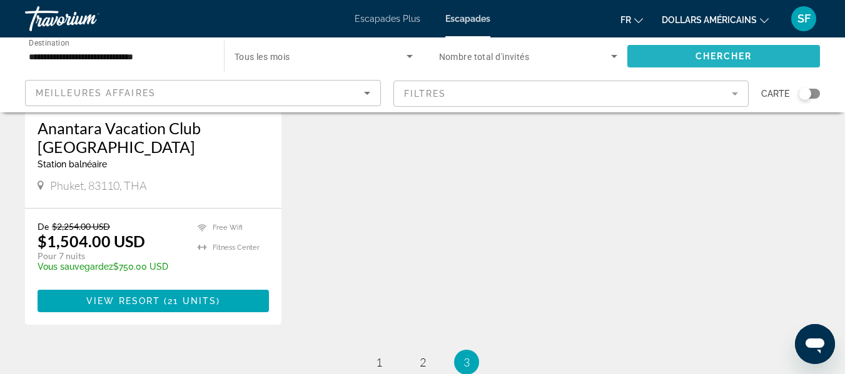
click at [655, 54] on span "Search widget" at bounding box center [723, 56] width 193 height 30
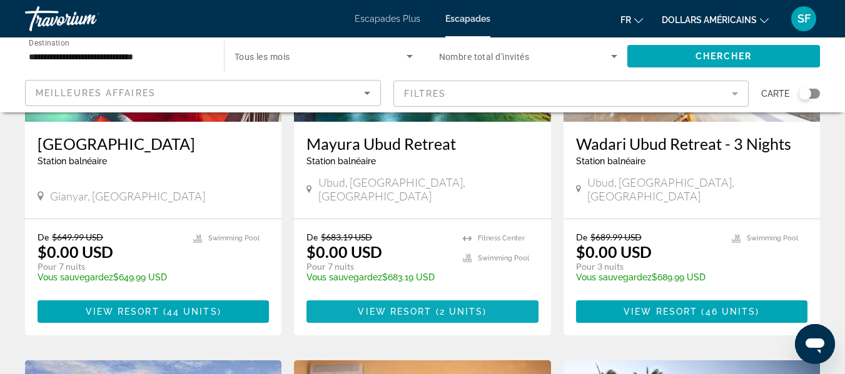
scroll to position [250, 0]
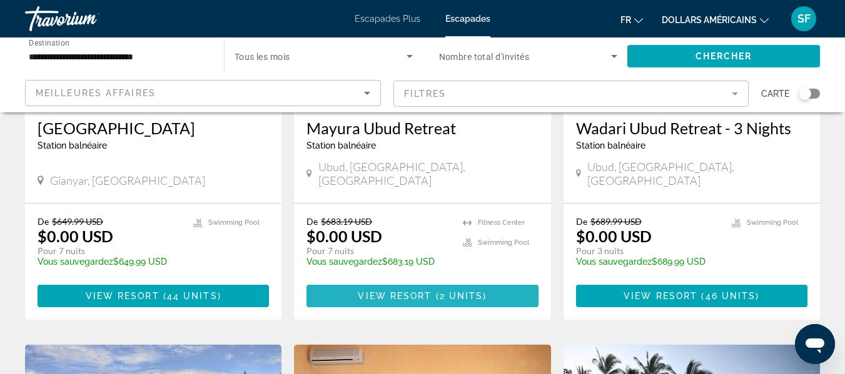
click at [433, 291] on span "Contenu principal" at bounding box center [434, 296] width 4 height 10
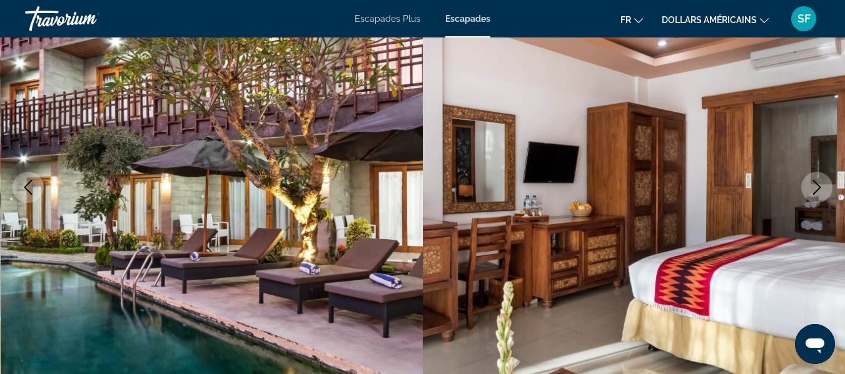
scroll to position [125, 0]
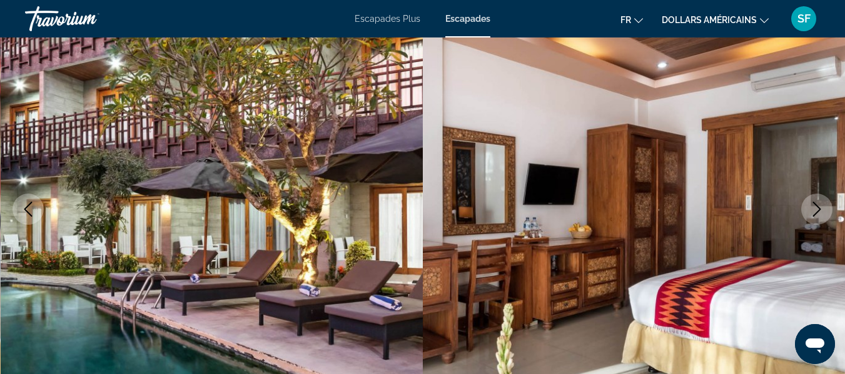
click at [815, 213] on icon "Next image" at bounding box center [816, 209] width 15 height 15
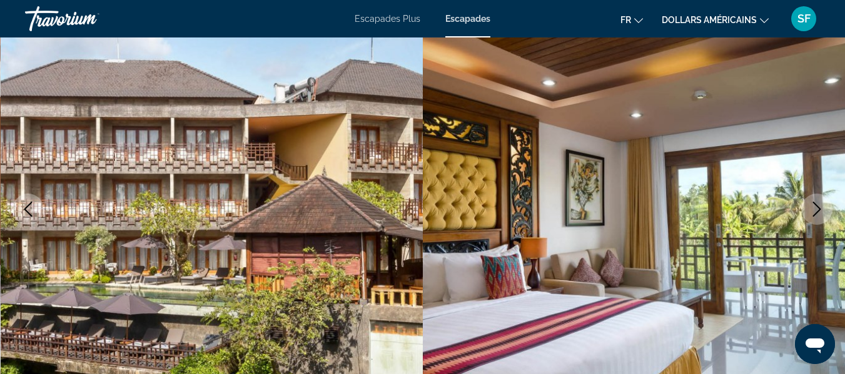
click at [815, 213] on icon "Next image" at bounding box center [816, 209] width 15 height 15
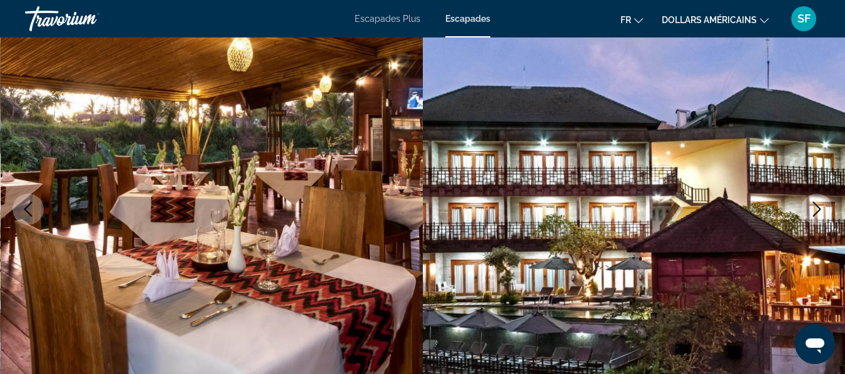
click at [815, 213] on icon "Next image" at bounding box center [816, 209] width 15 height 15
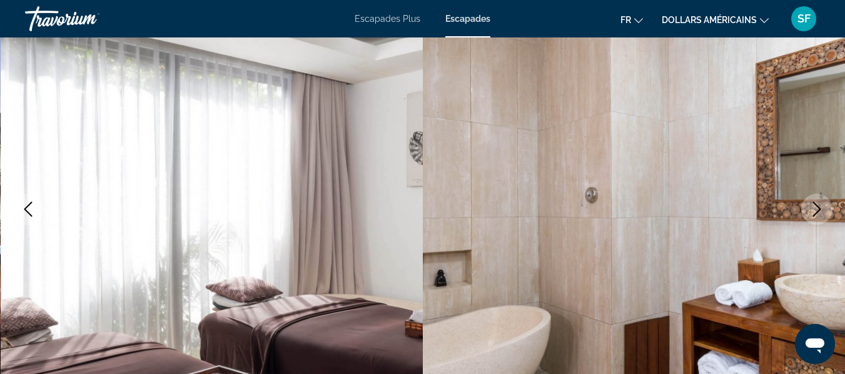
click at [815, 213] on icon "Next image" at bounding box center [816, 209] width 15 height 15
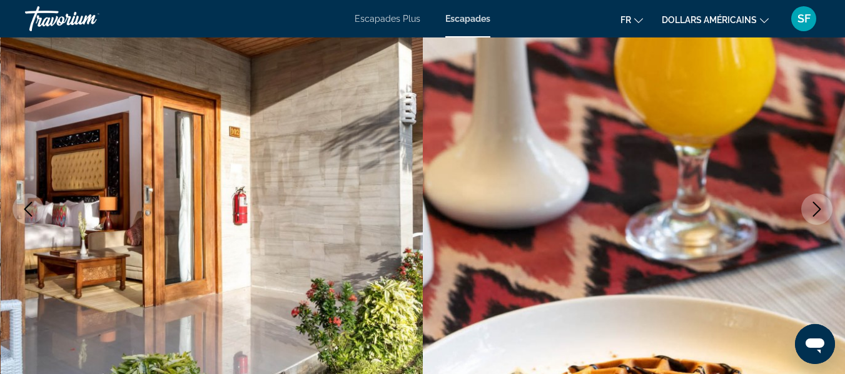
click at [815, 213] on icon "Next image" at bounding box center [816, 209] width 15 height 15
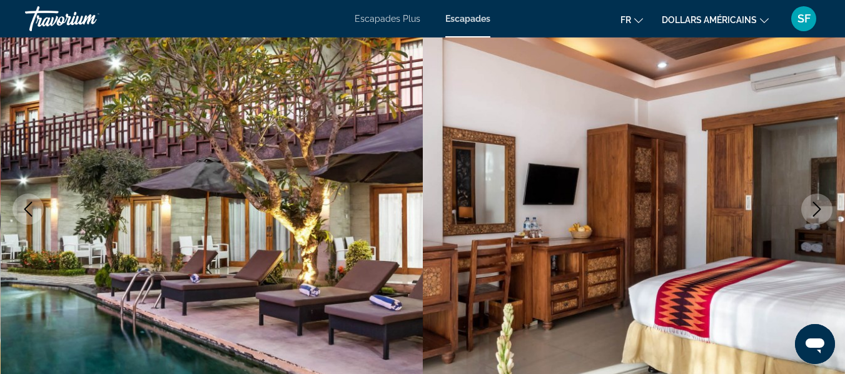
drag, startPoint x: 805, startPoint y: 237, endPoint x: 807, endPoint y: 211, distance: 25.8
click at [806, 206] on button "Next image" at bounding box center [816, 209] width 31 height 31
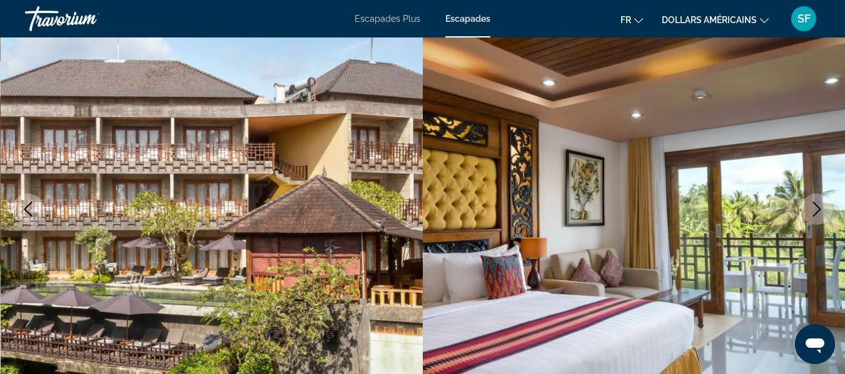
click at [806, 206] on button "Next image" at bounding box center [816, 209] width 31 height 31
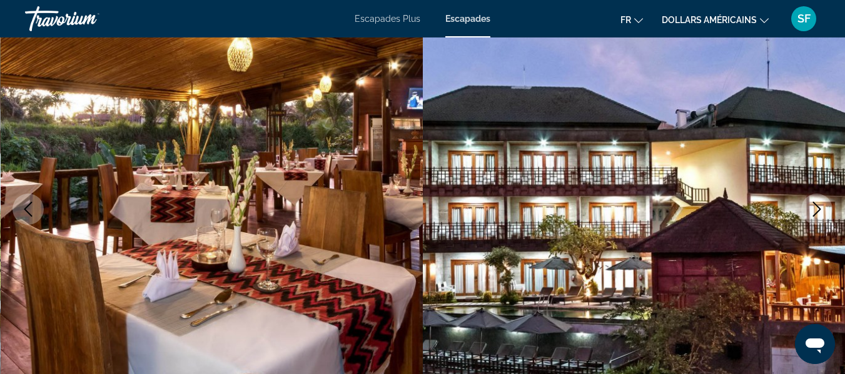
click at [806, 206] on button "Next image" at bounding box center [816, 209] width 31 height 31
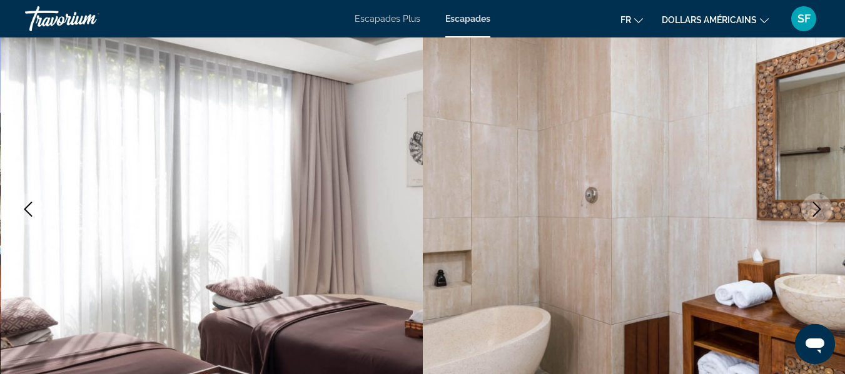
click at [806, 206] on button "Next image" at bounding box center [816, 209] width 31 height 31
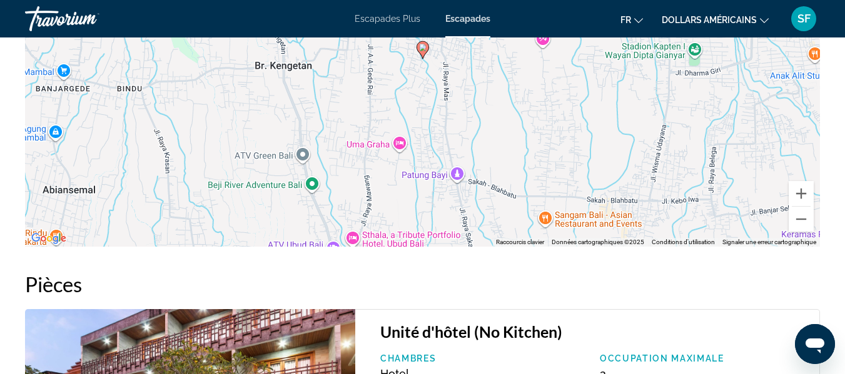
scroll to position [1751, 0]
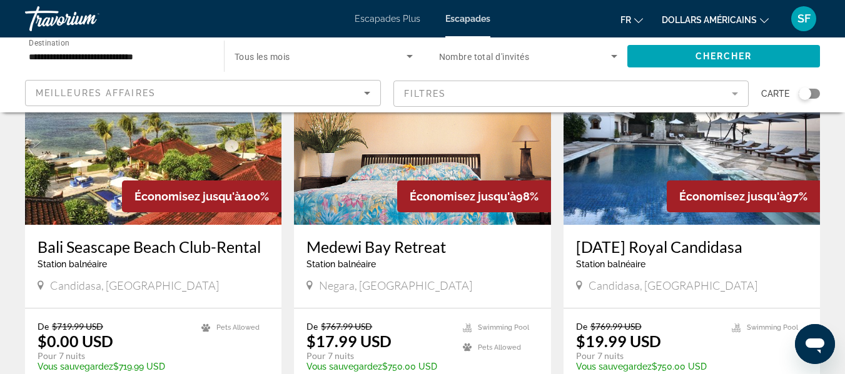
scroll to position [438, 0]
